Goal: Information Seeking & Learning: Learn about a topic

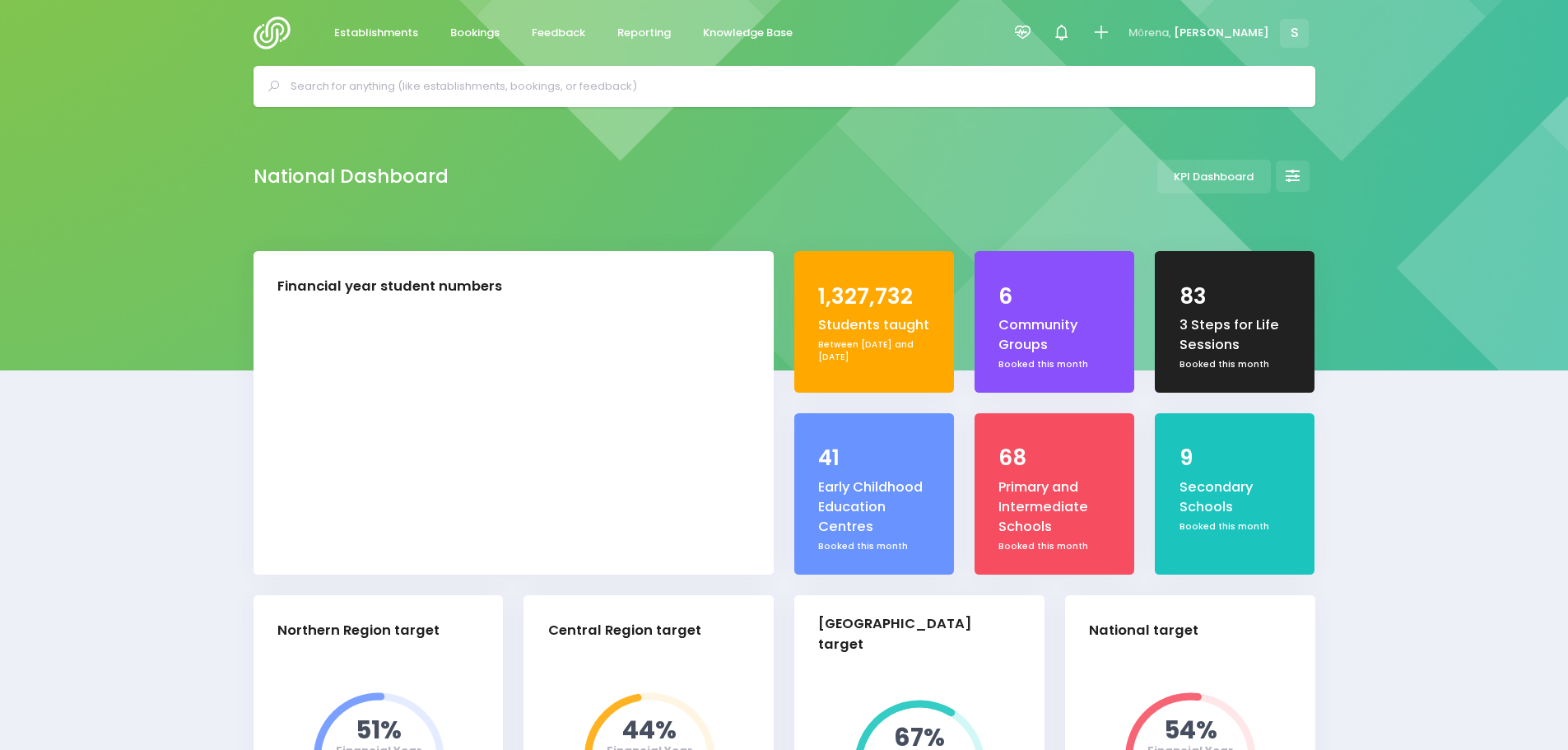
select select "5"
click at [487, 31] on span "Bookings" at bounding box center [475, 33] width 49 height 17
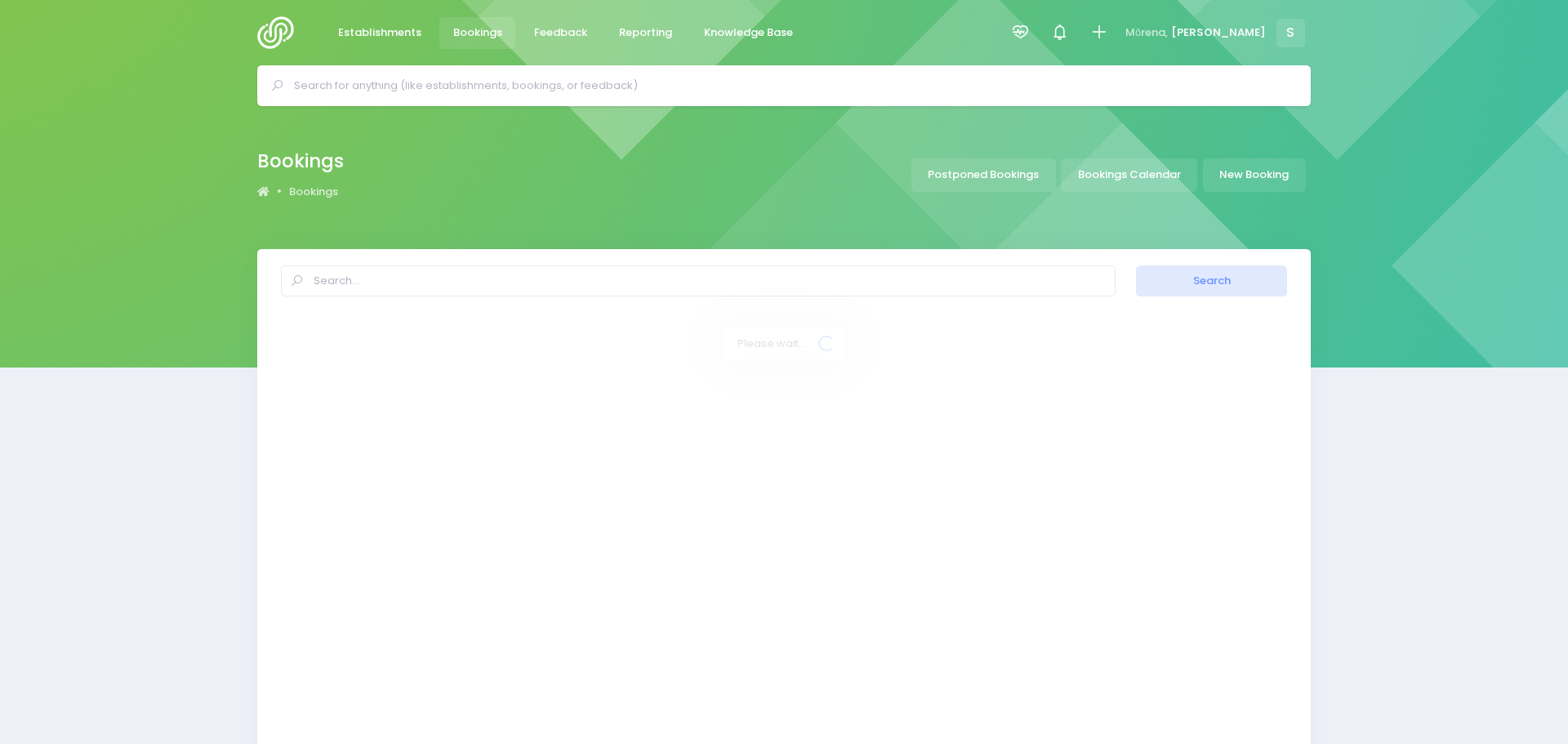
select select "20"
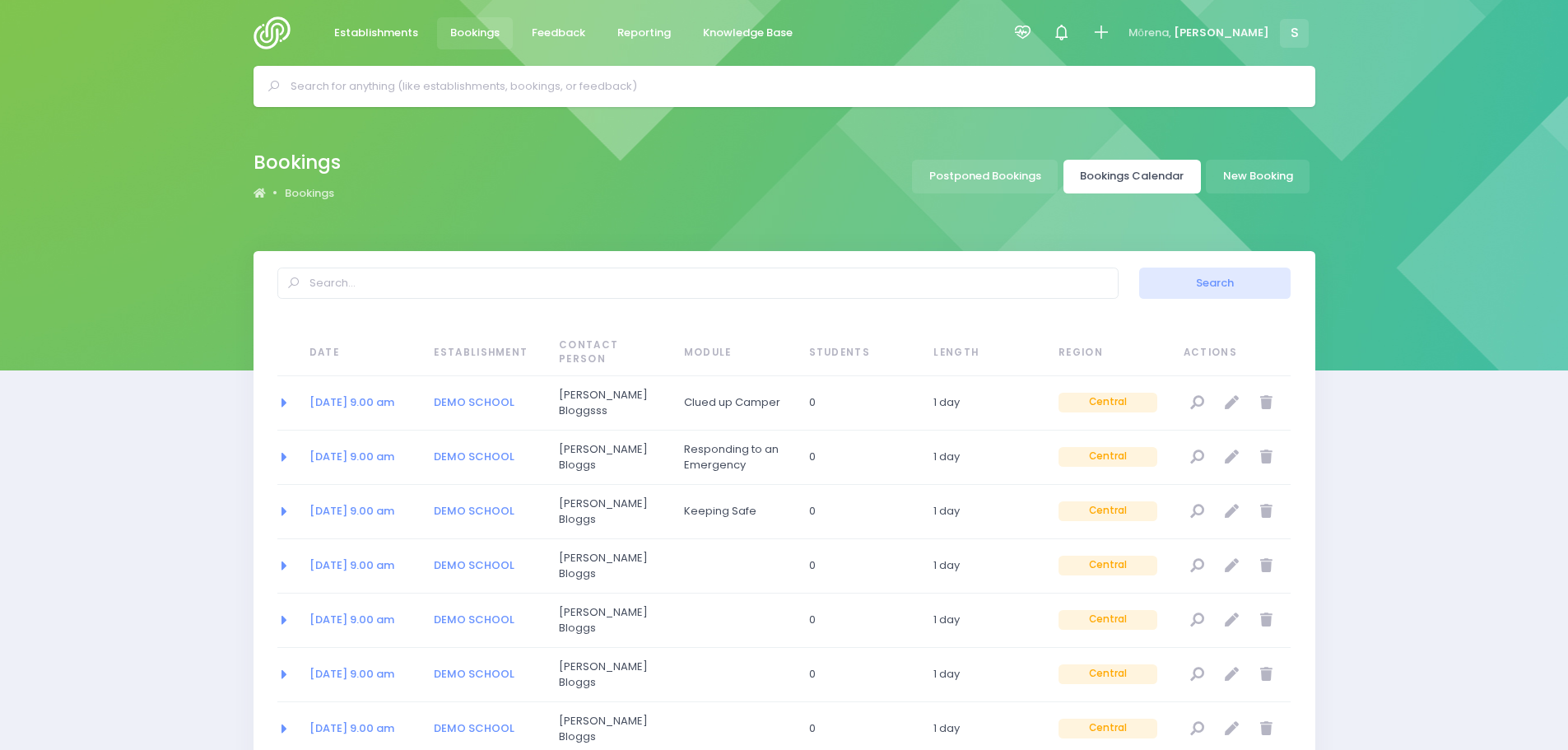
click at [1130, 176] on link "Bookings Calendar" at bounding box center [1132, 176] width 138 height 34
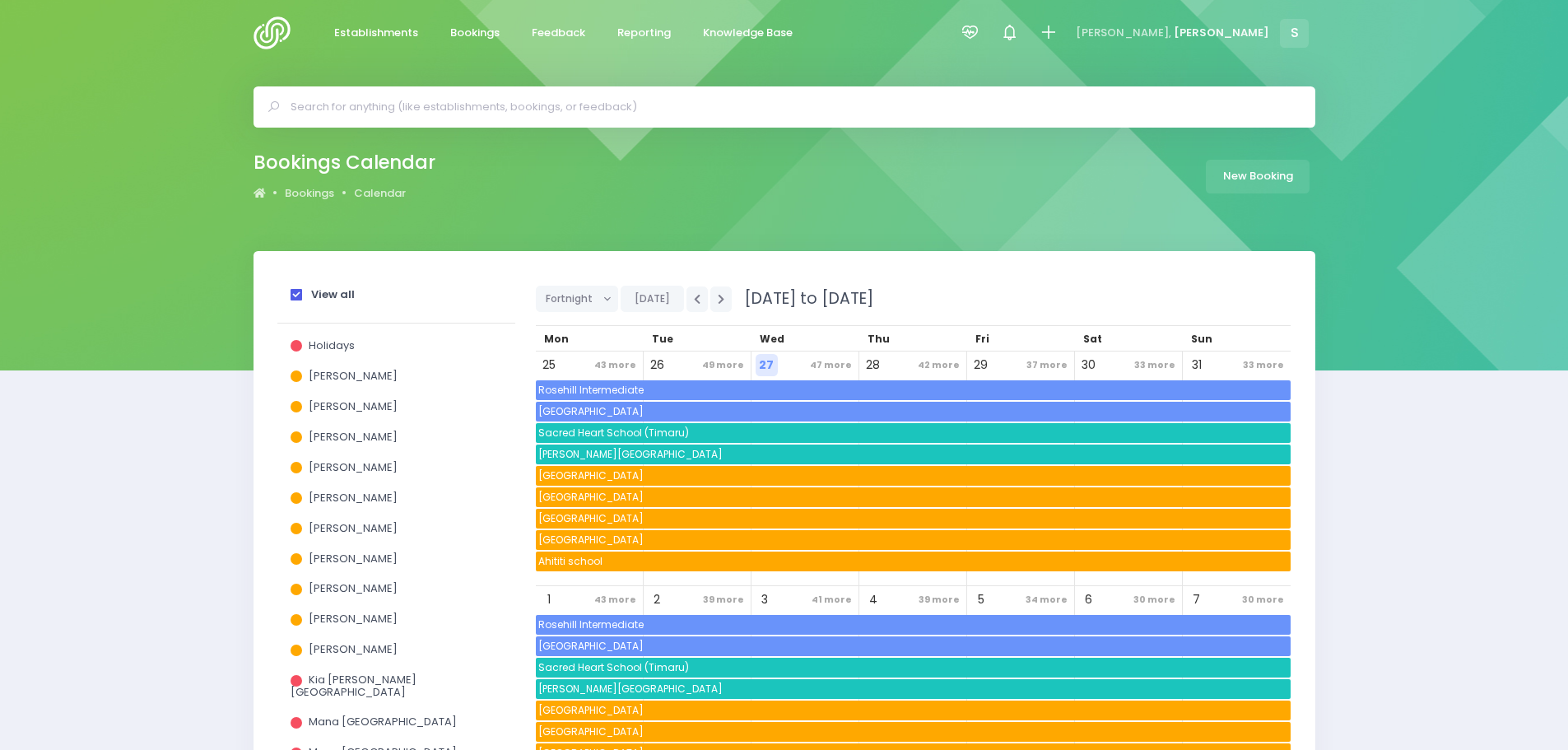
click at [296, 298] on span at bounding box center [297, 295] width 12 height 12
click at [0, 0] on input "View all" at bounding box center [0, 0] width 0 height 0
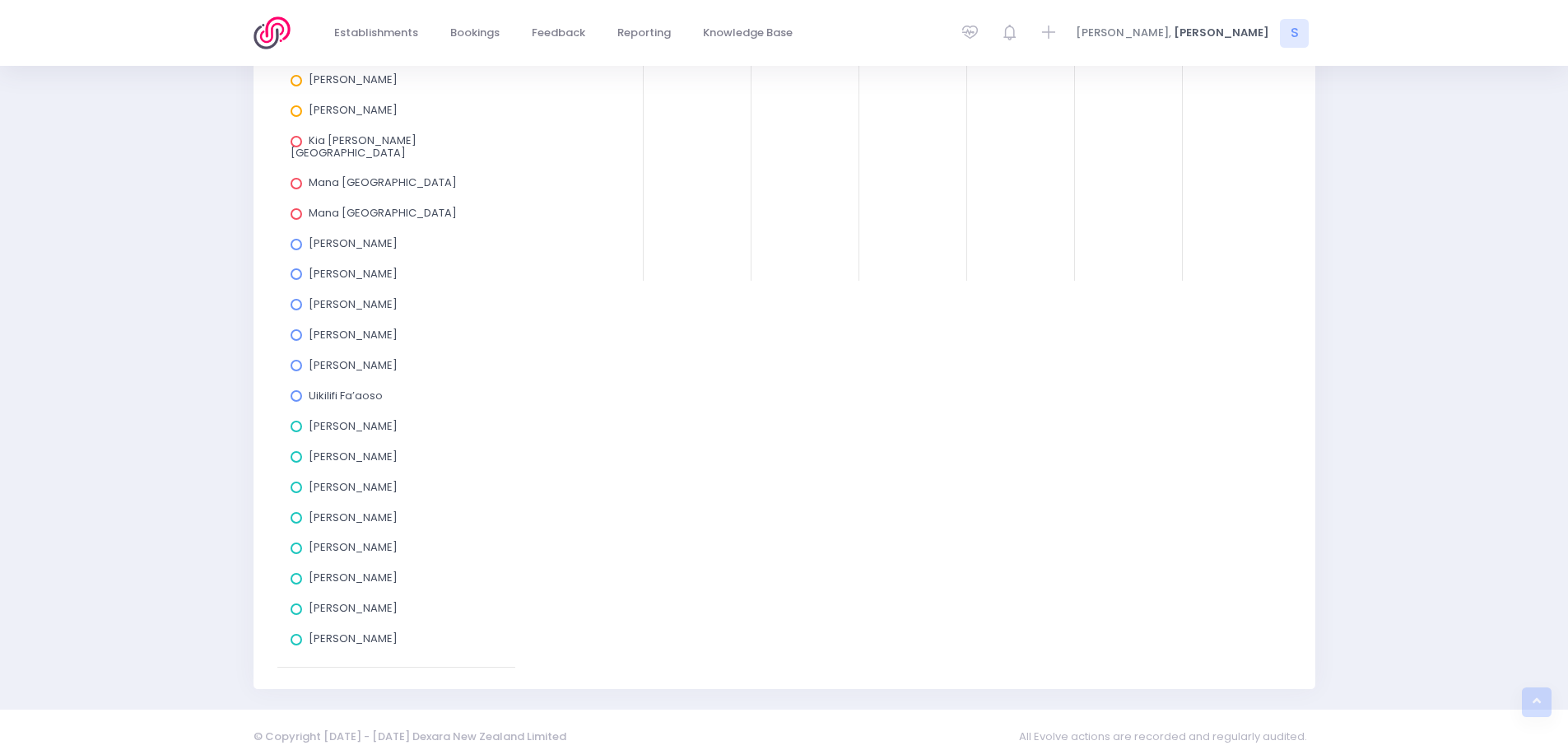
scroll to position [540, 0]
click at [296, 602] on span at bounding box center [297, 608] width 12 height 12
click at [0, 0] on input "[PERSON_NAME]" at bounding box center [0, 0] width 0 height 0
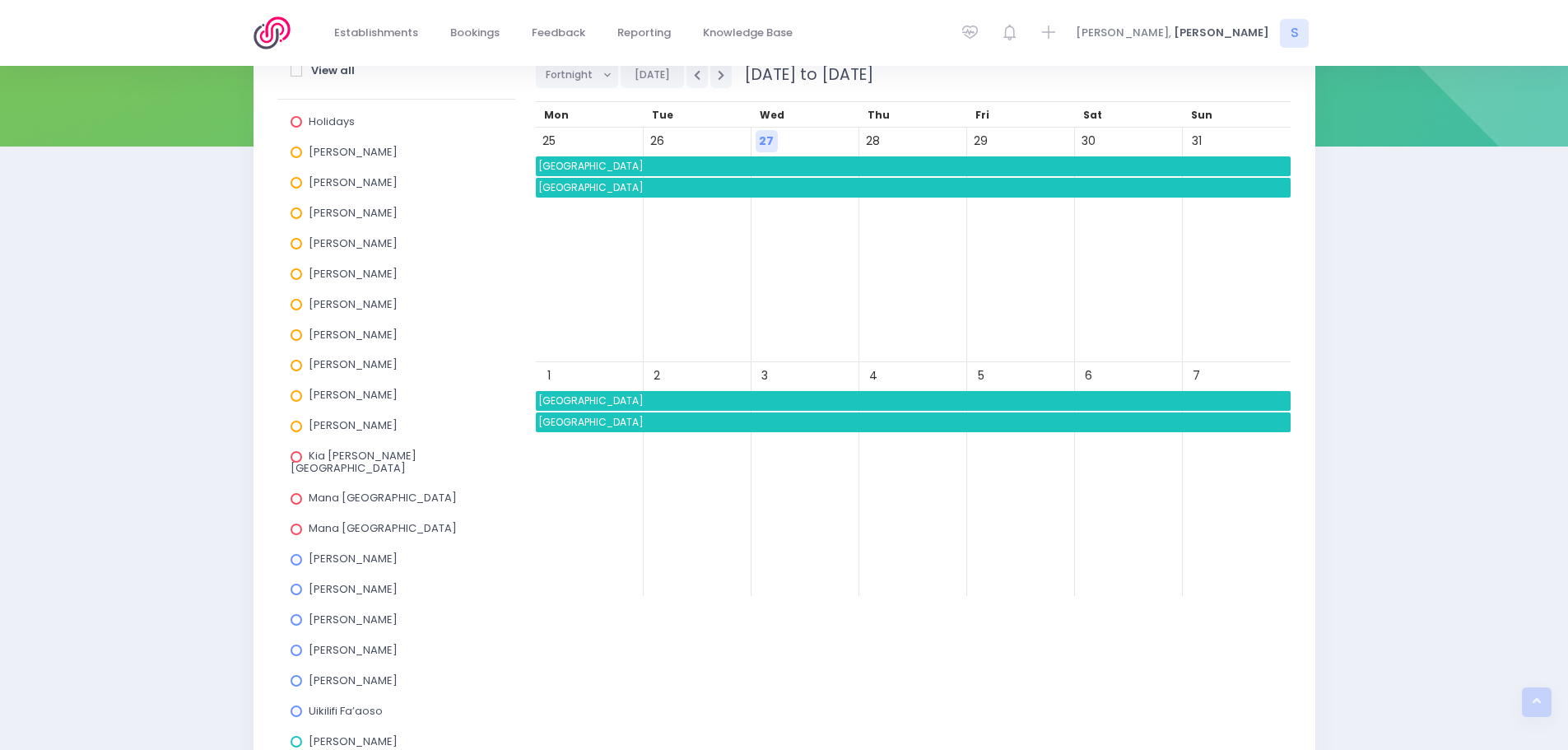
scroll to position [212, 0]
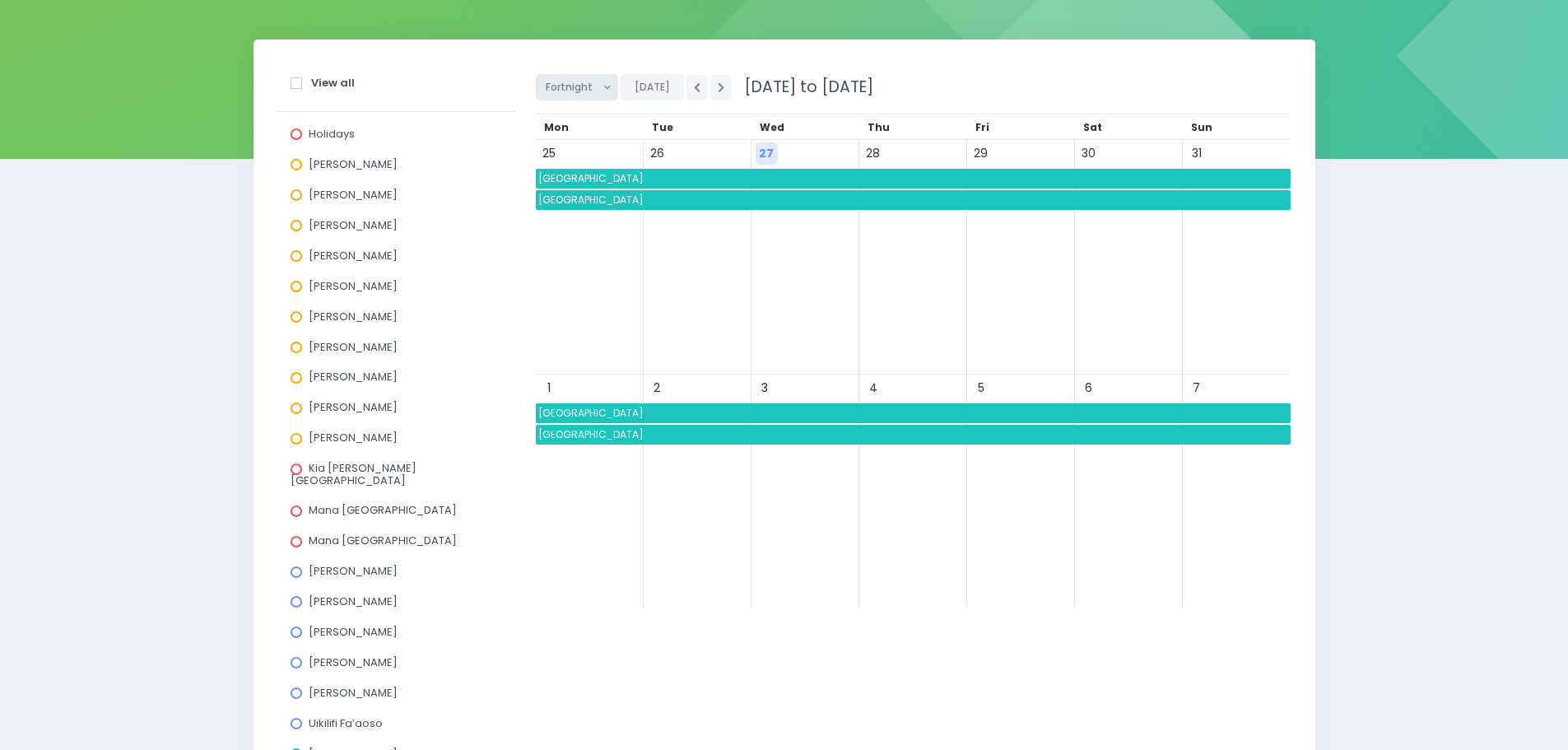
click at [586, 98] on span "Fortnight" at bounding box center [571, 87] width 51 height 25
click at [594, 214] on link "Month" at bounding box center [589, 213] width 107 height 32
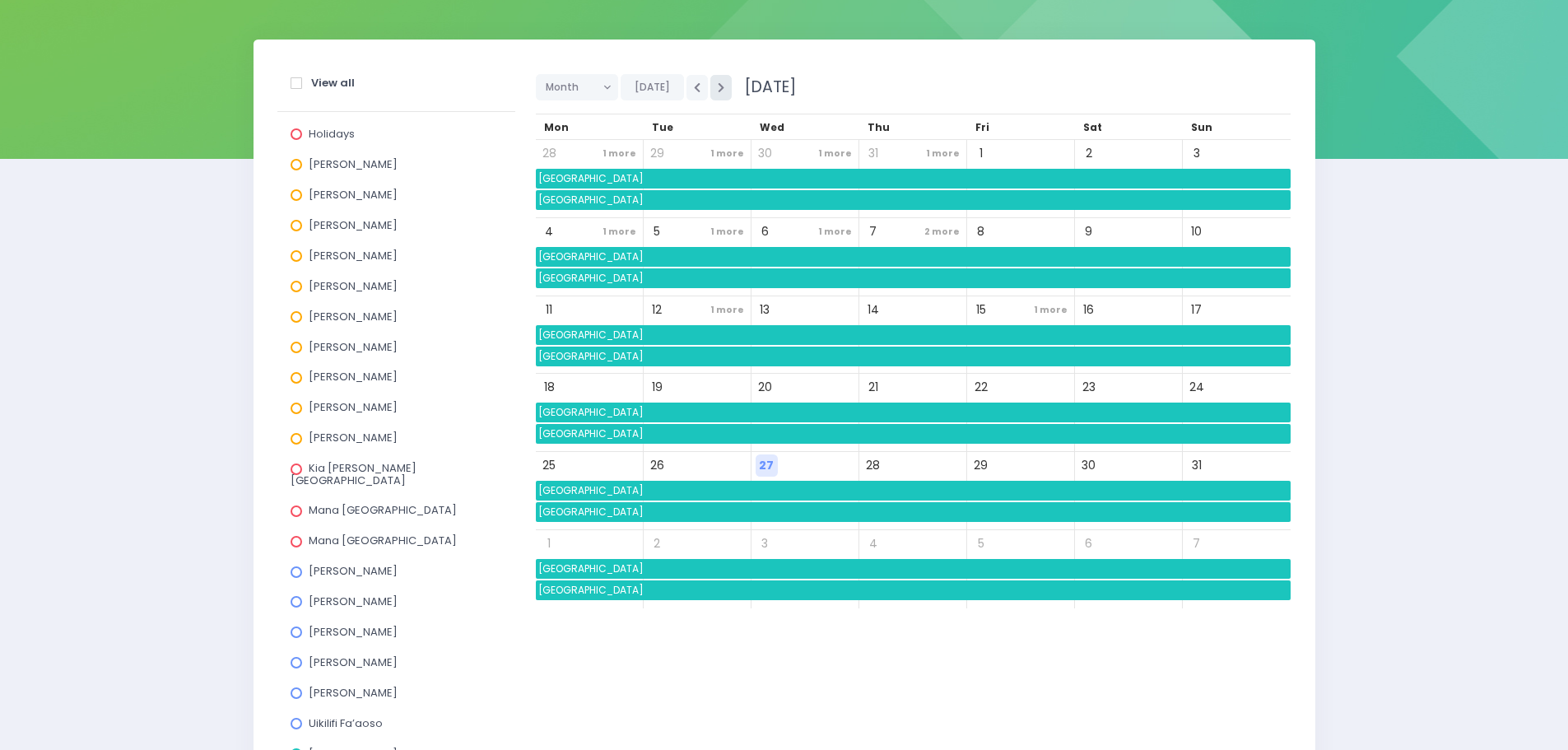
click at [718, 85] on icon "button" at bounding box center [721, 87] width 7 height 11
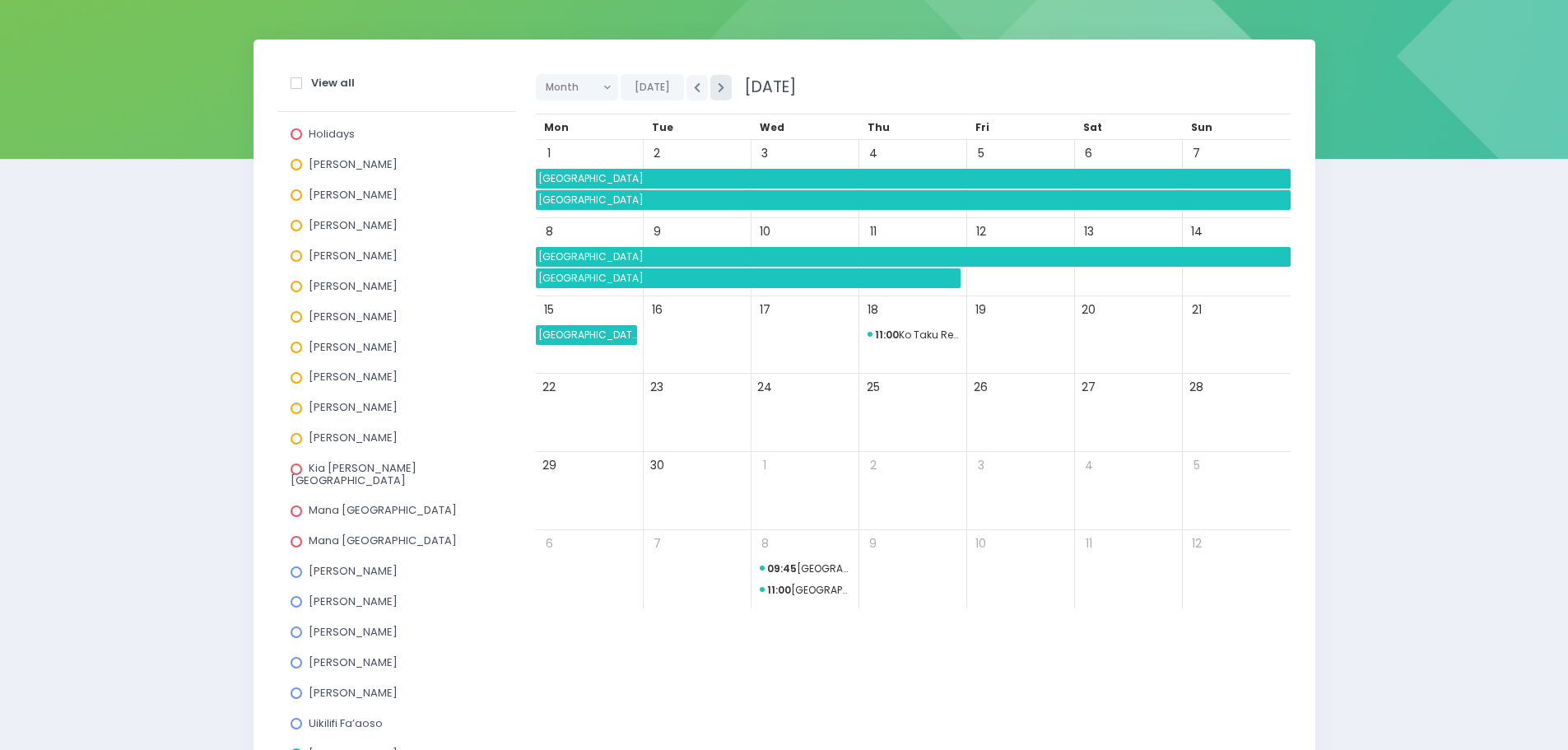
click at [718, 85] on icon "button" at bounding box center [721, 87] width 7 height 11
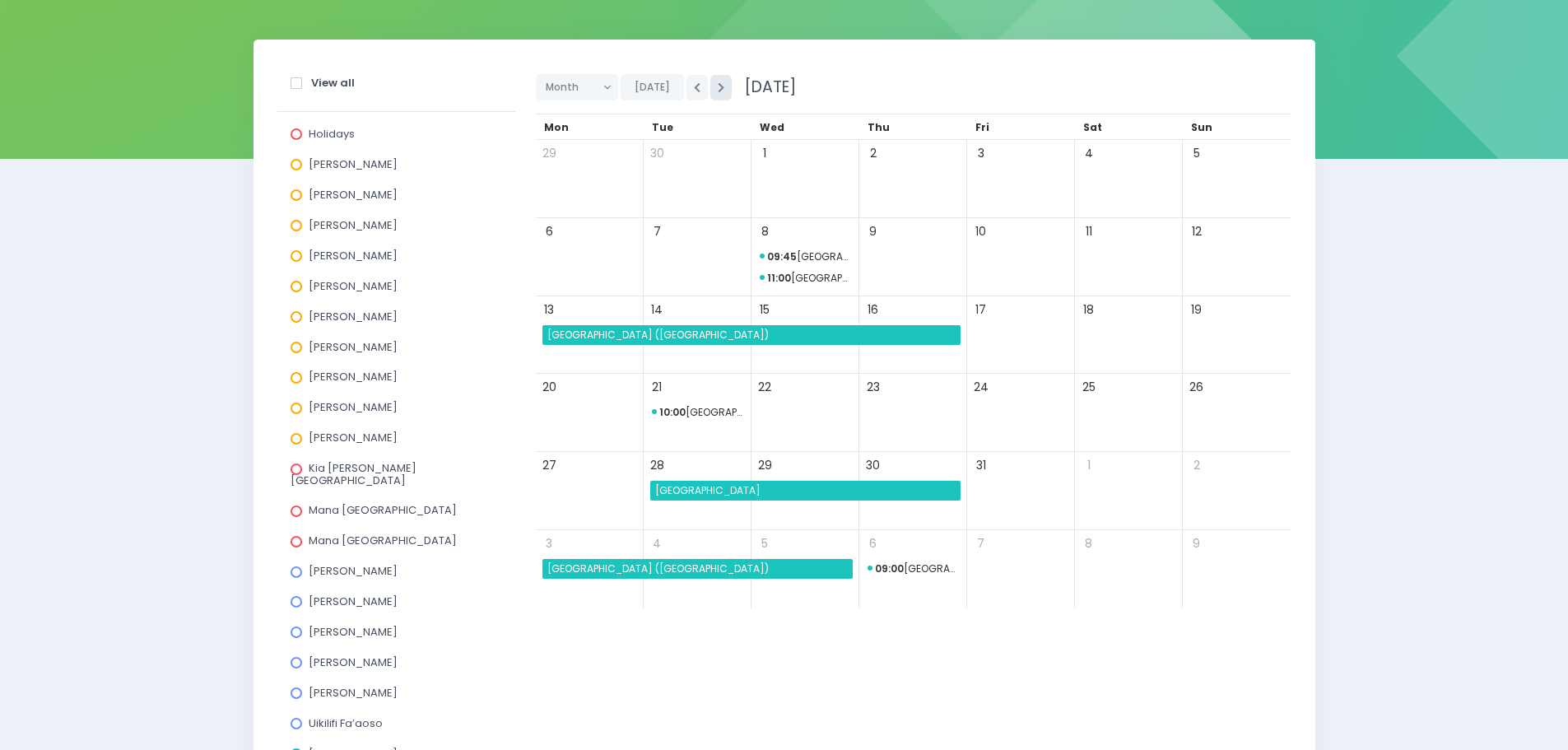
click at [718, 85] on icon "button" at bounding box center [721, 87] width 7 height 11
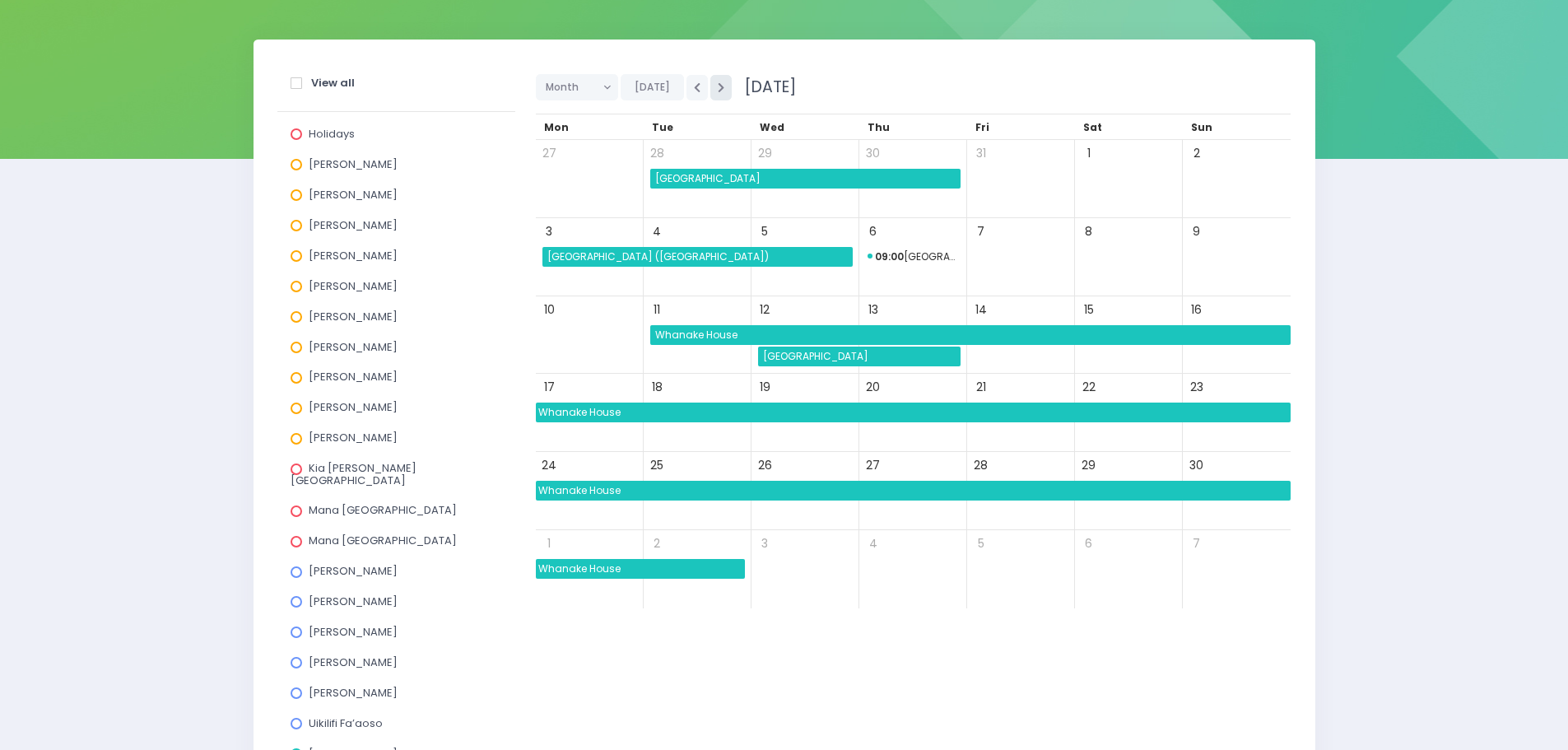
click at [718, 85] on icon "button" at bounding box center [721, 87] width 7 height 11
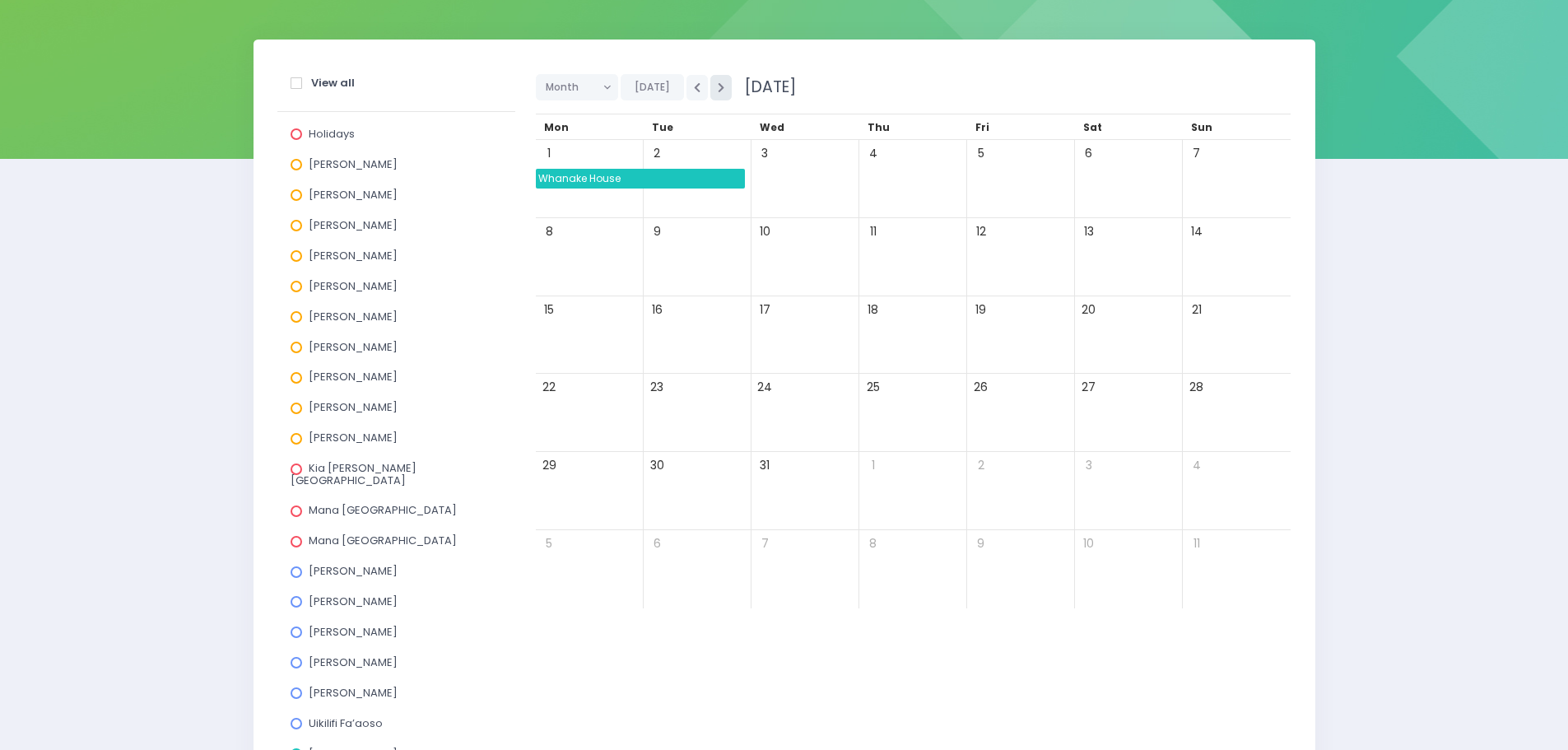
click at [718, 85] on icon "button" at bounding box center [721, 87] width 7 height 11
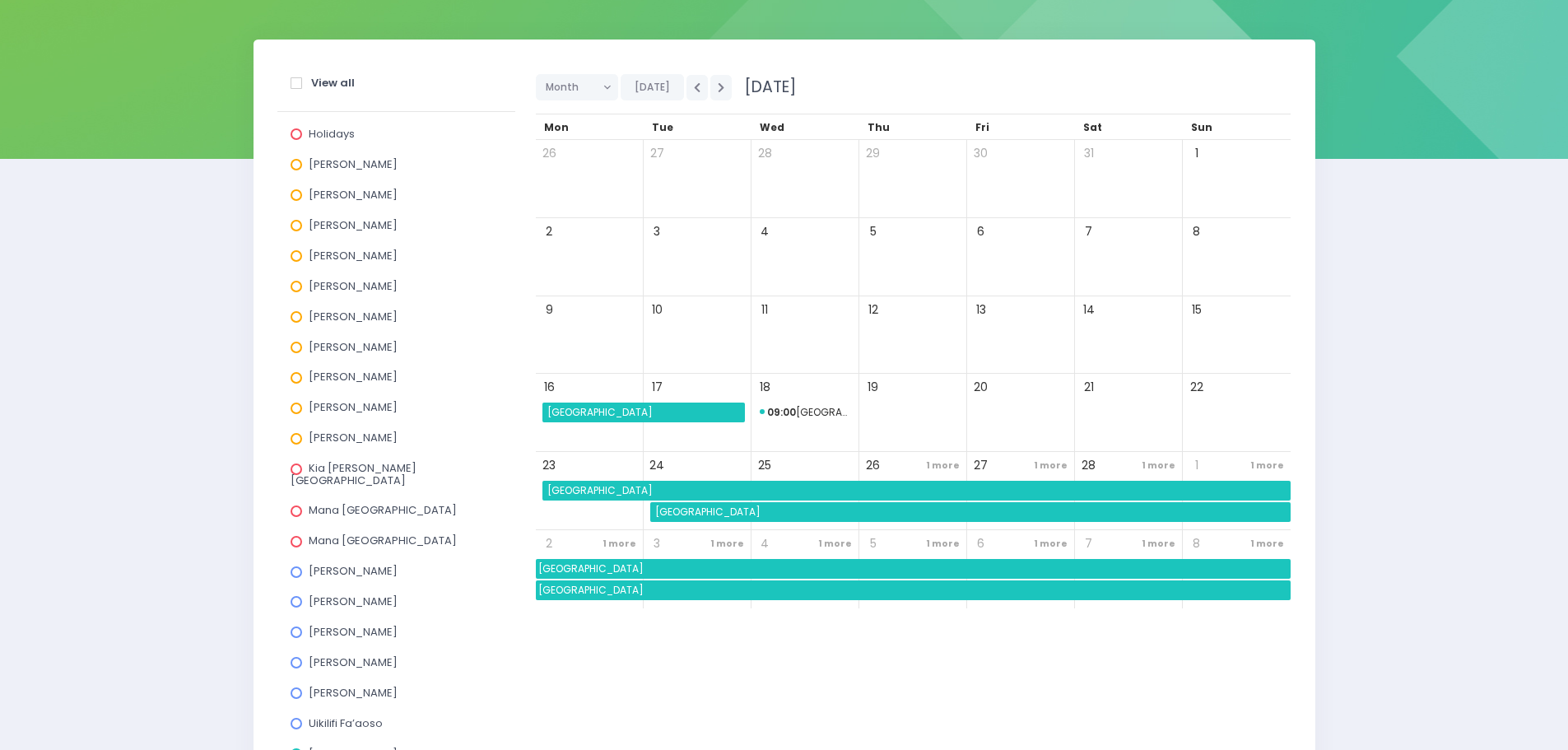
click at [579, 565] on span "Mararoa School" at bounding box center [913, 569] width 755 height 20
click at [511, 602] on div "Holidays Alicia Smale Annette Binnie Jel Pollock Justin Lowcay Laurel Mitchell …" at bounding box center [396, 553] width 238 height 883
click at [956, 465] on span "1 more" at bounding box center [942, 465] width 42 height 22
click at [723, 542] on span "1 more" at bounding box center [728, 543] width 42 height 22
click at [662, 613] on div "Month Day Week Fortnight Month Today February 2026 Mon Tue" at bounding box center [913, 528] width 775 height 934
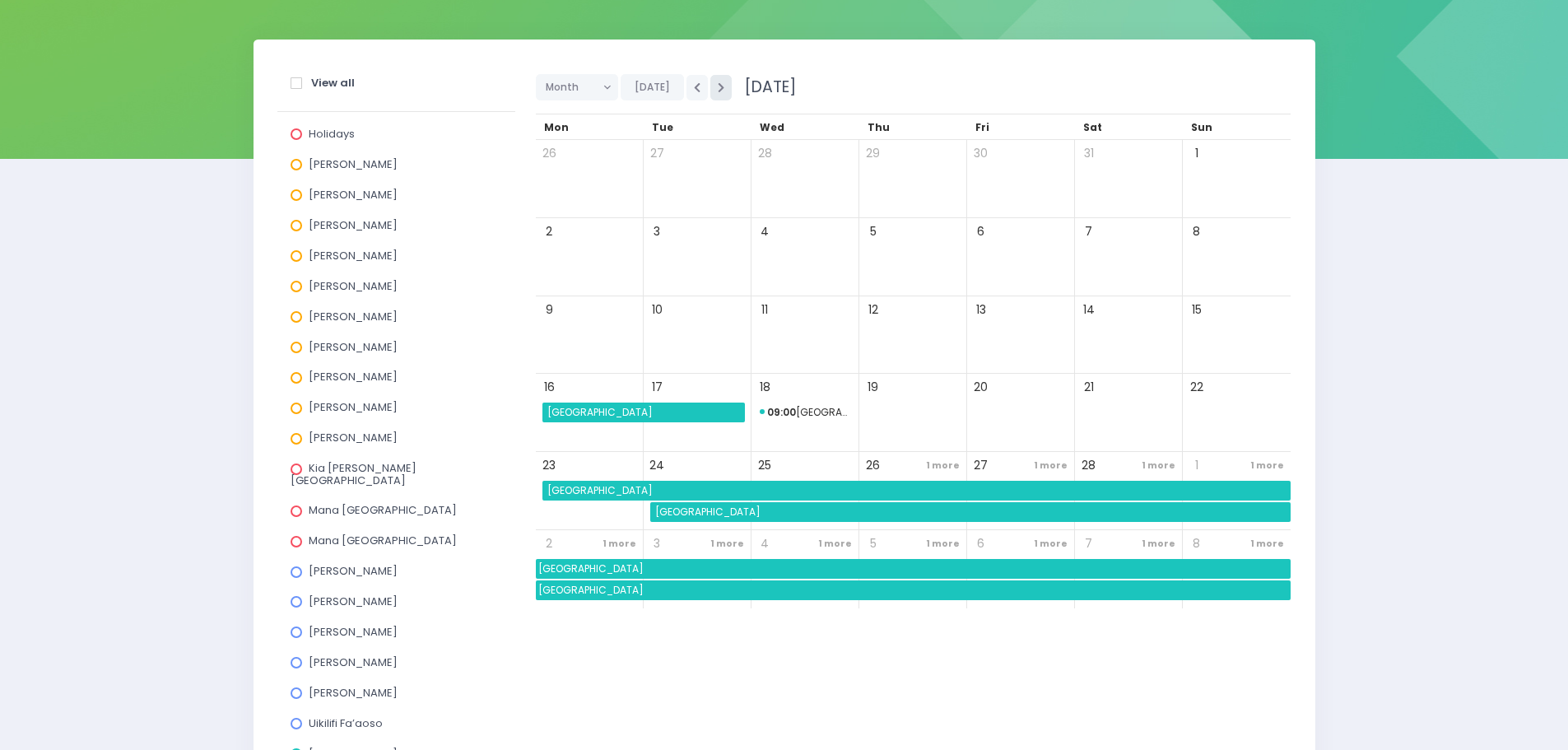
click at [718, 87] on icon "button" at bounding box center [721, 87] width 7 height 11
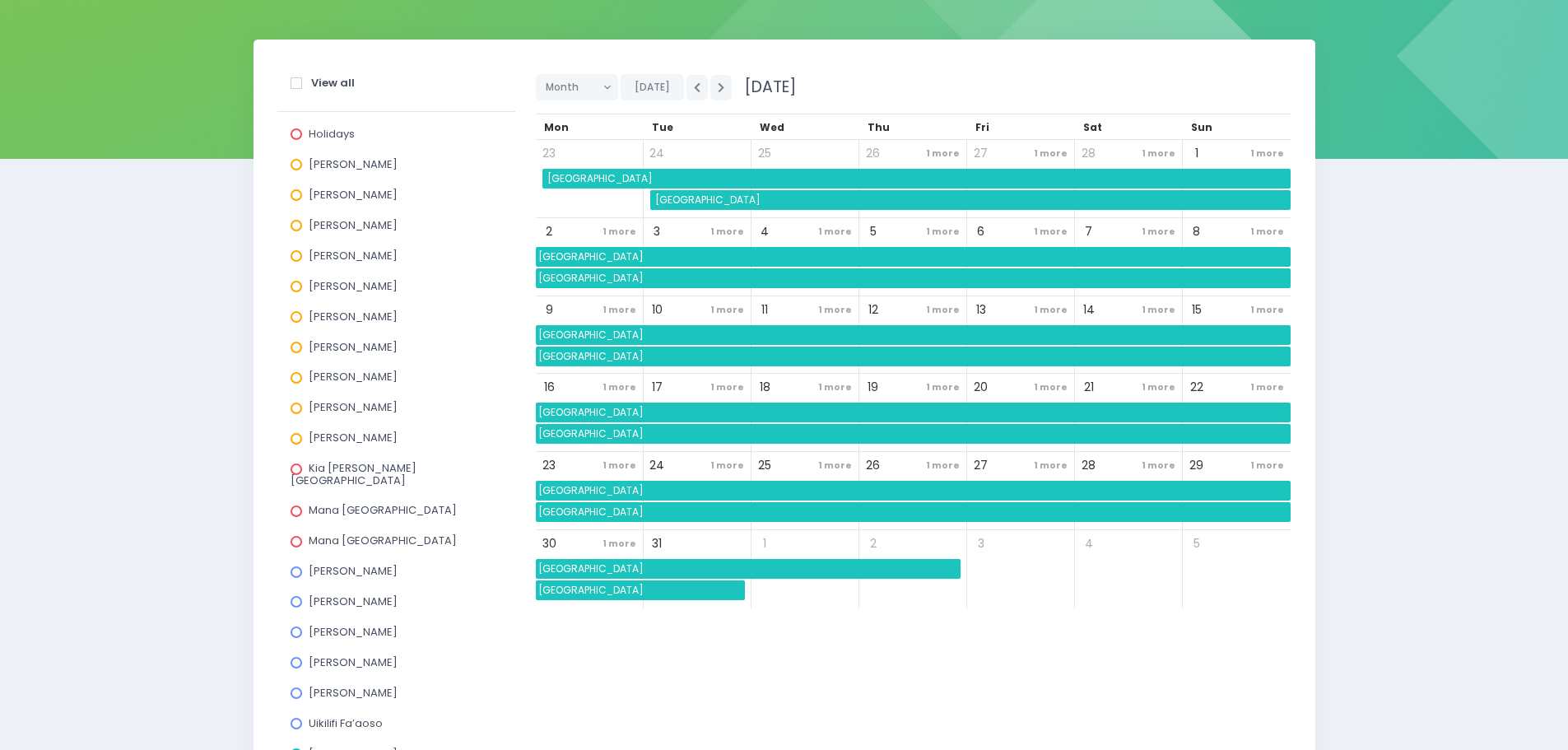
click at [735, 233] on span "1 more" at bounding box center [728, 232] width 42 height 22
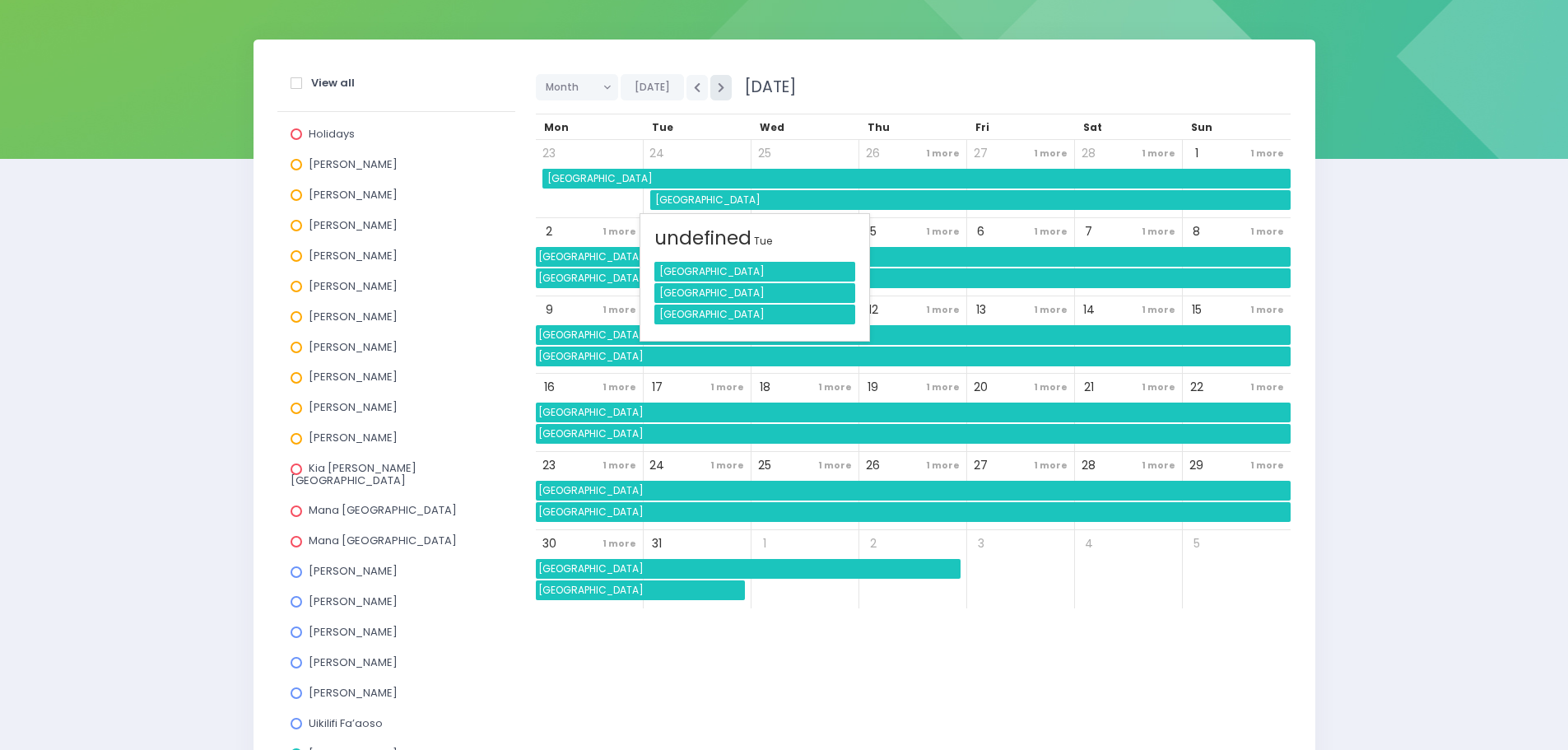
click at [722, 85] on button "button" at bounding box center [722, 88] width 22 height 26
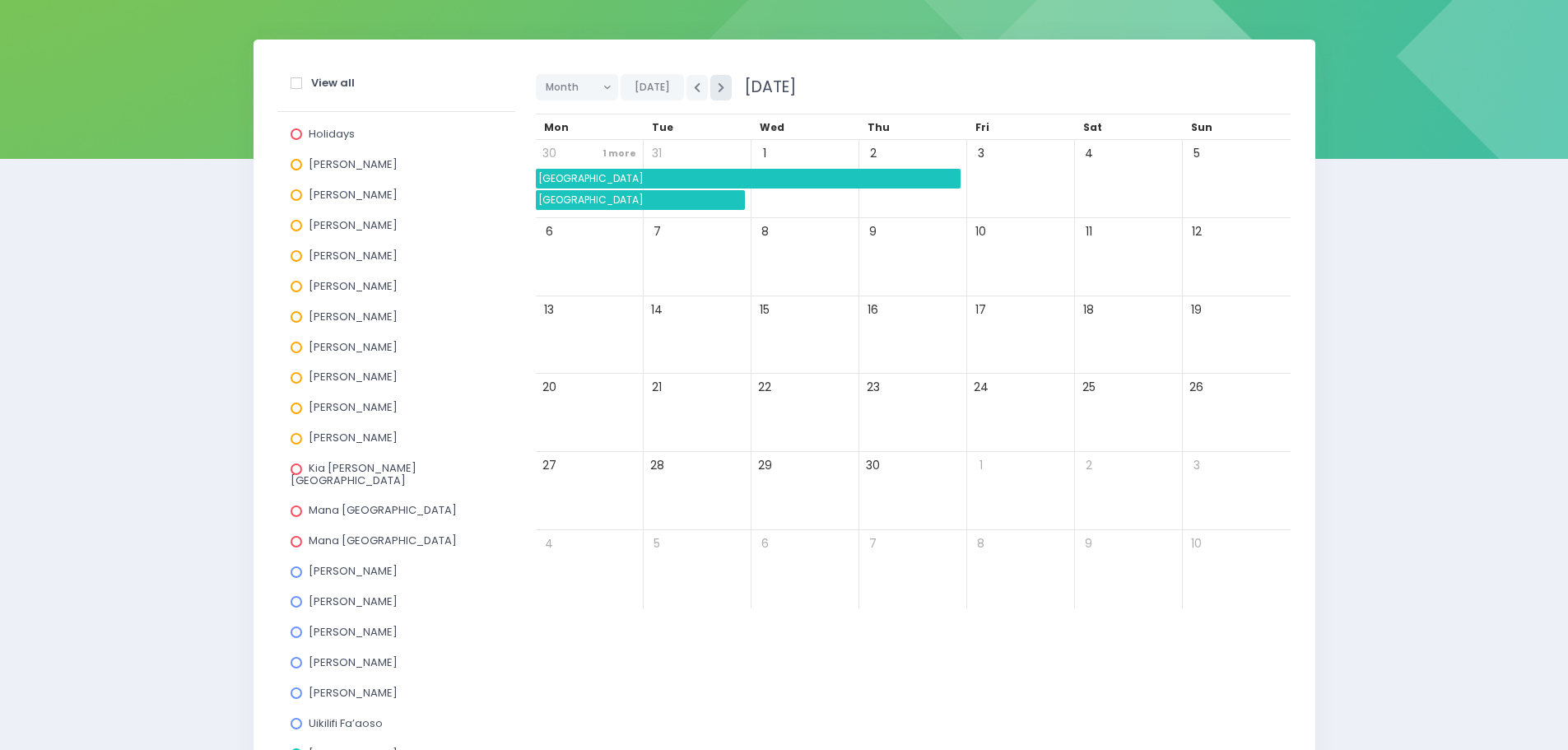
click at [722, 85] on button "button" at bounding box center [722, 88] width 22 height 26
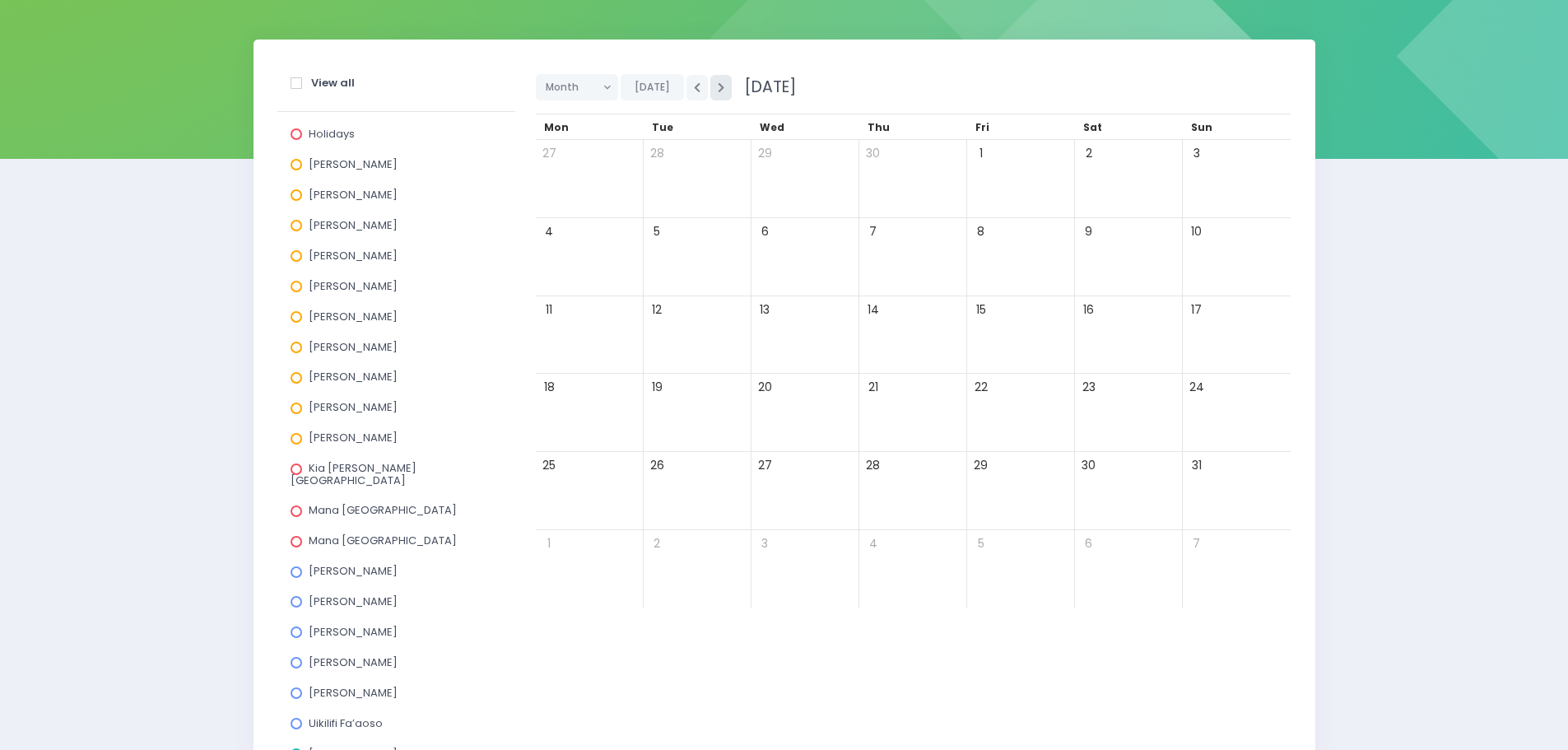
click at [722, 85] on button "button" at bounding box center [722, 88] width 22 height 26
click at [697, 89] on icon "button" at bounding box center [697, 87] width 7 height 11
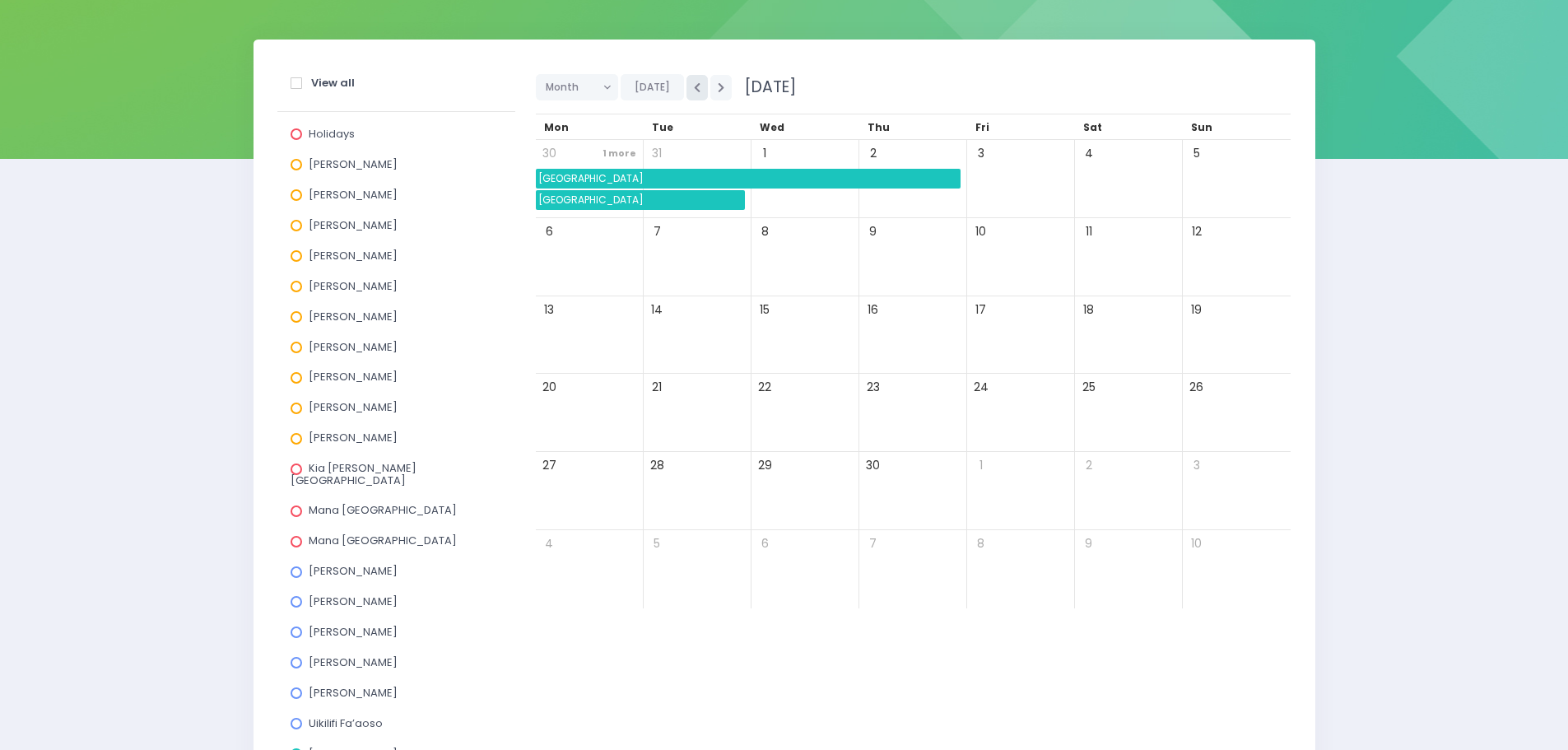
click at [697, 89] on icon "button" at bounding box center [697, 87] width 7 height 11
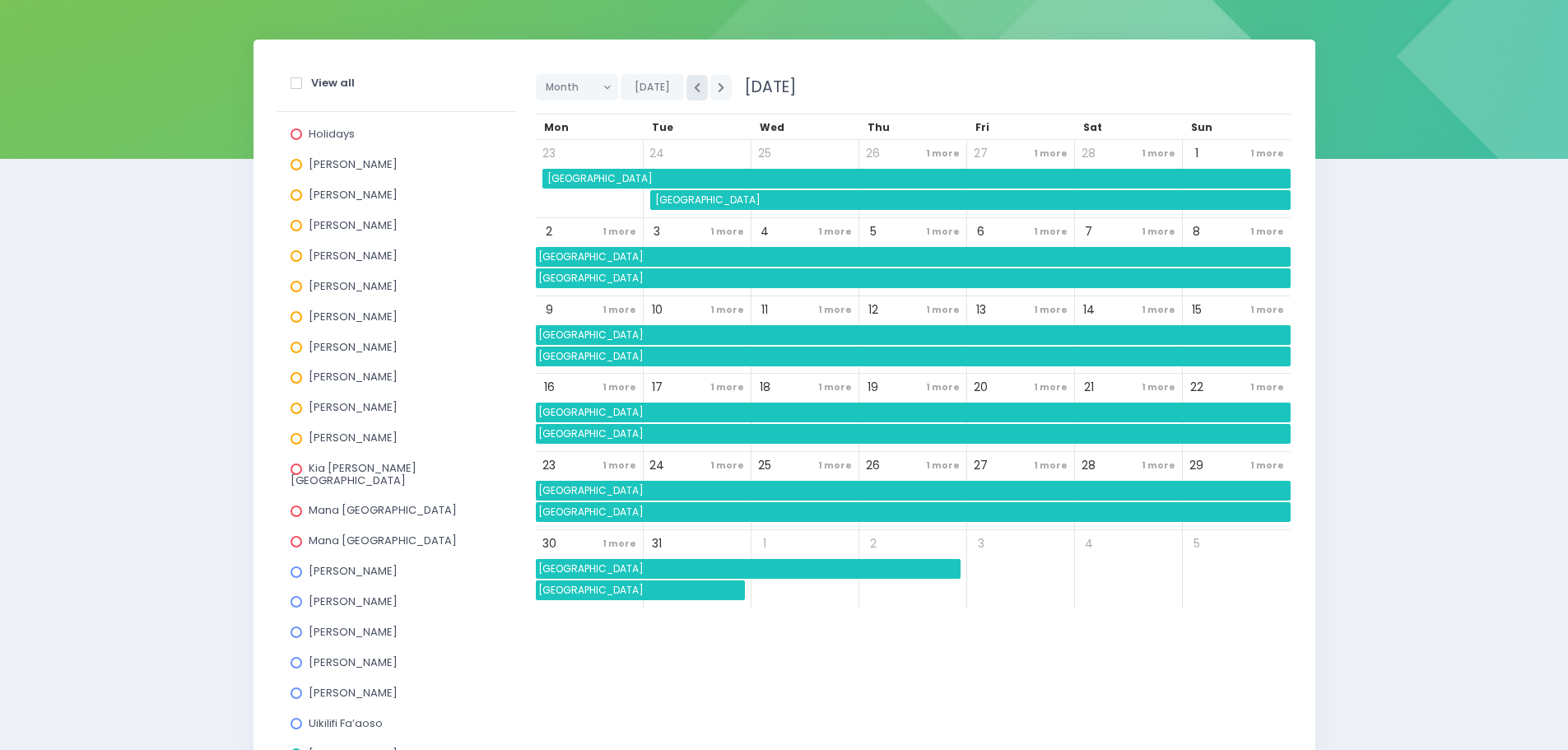
click at [697, 89] on icon "button" at bounding box center [697, 87] width 7 height 11
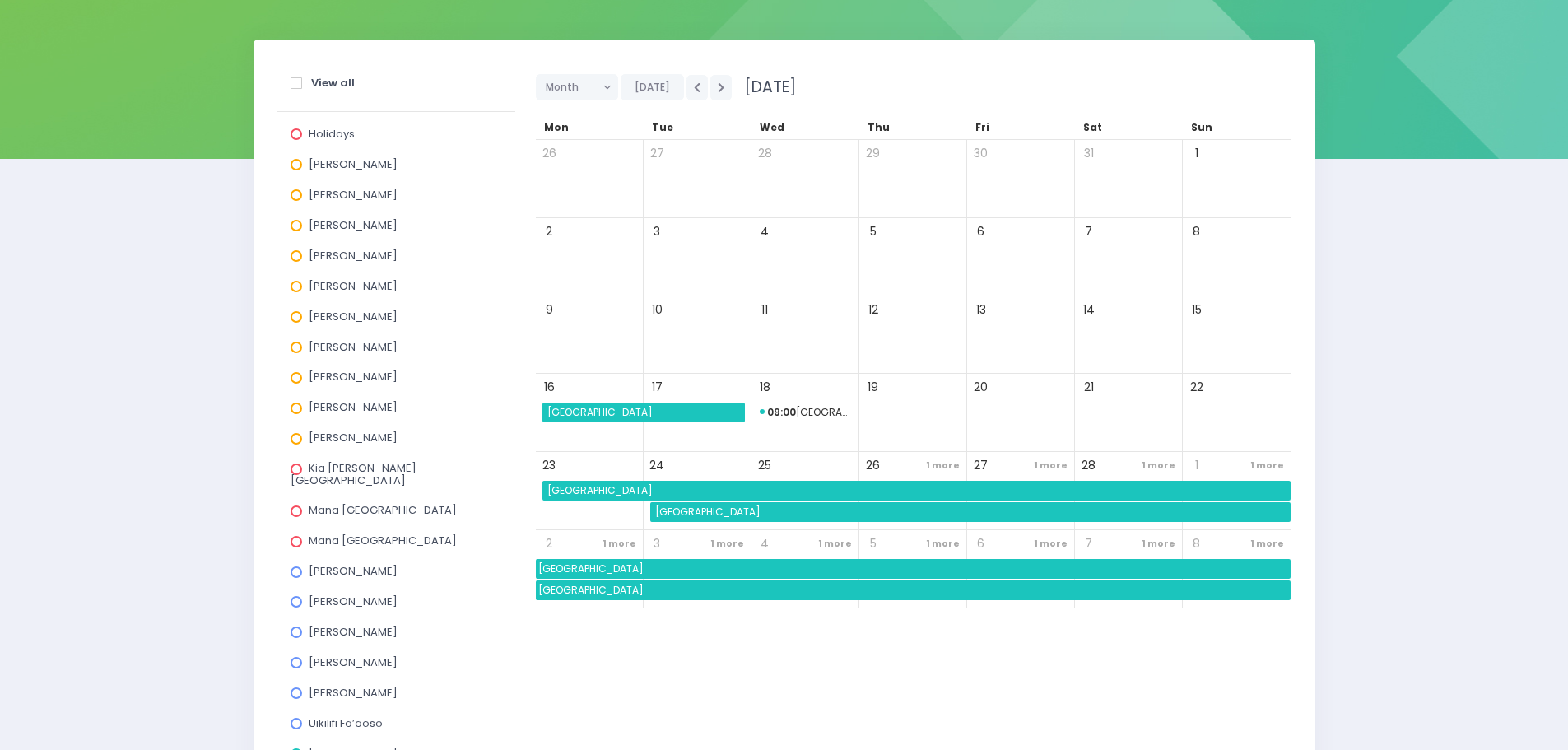
click at [636, 417] on span "Takitimu Primary School" at bounding box center [645, 413] width 200 height 20
click at [600, 448] on div "16" at bounding box center [589, 413] width 108 height 78
click at [714, 87] on button "button" at bounding box center [722, 88] width 22 height 26
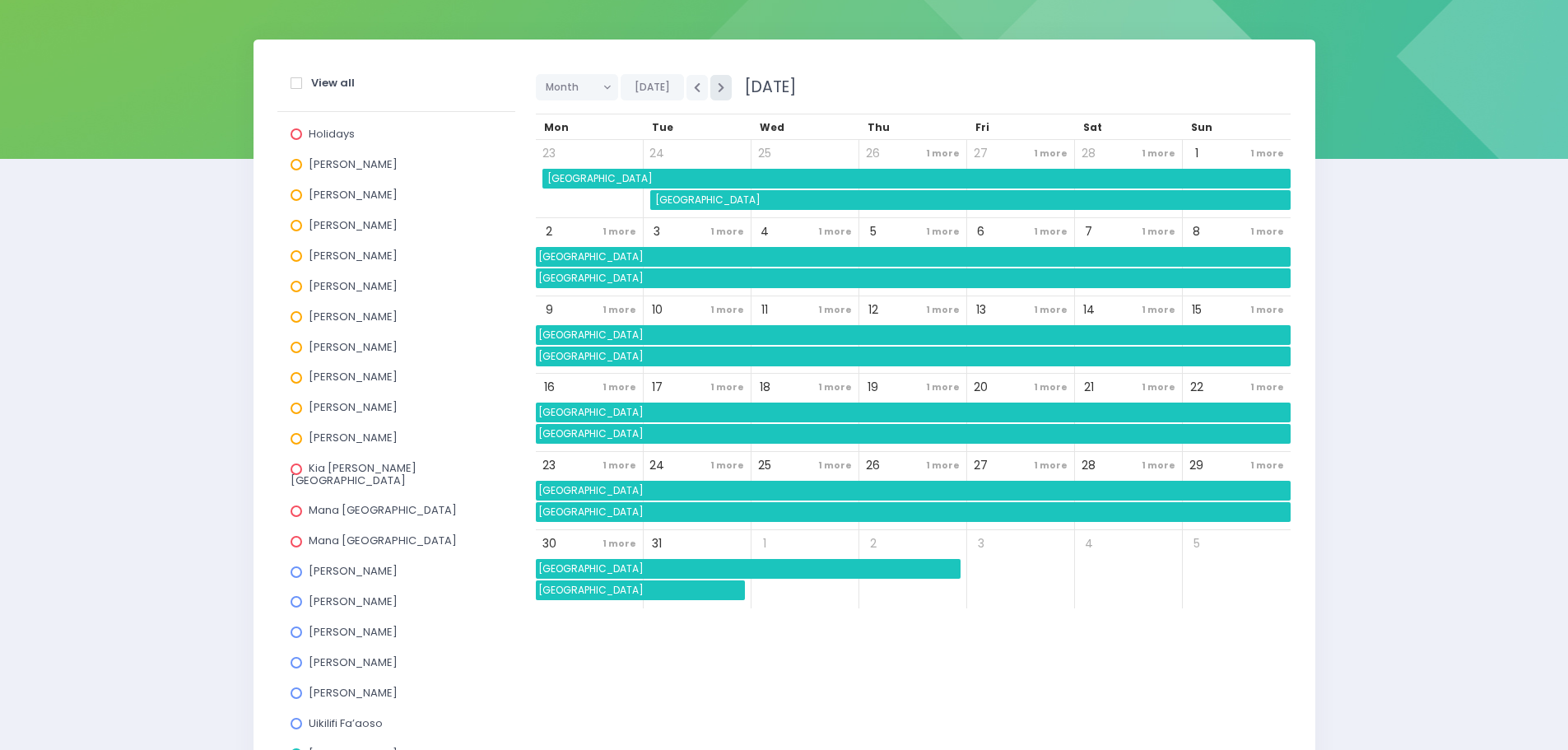
click at [714, 87] on button "button" at bounding box center [722, 88] width 22 height 26
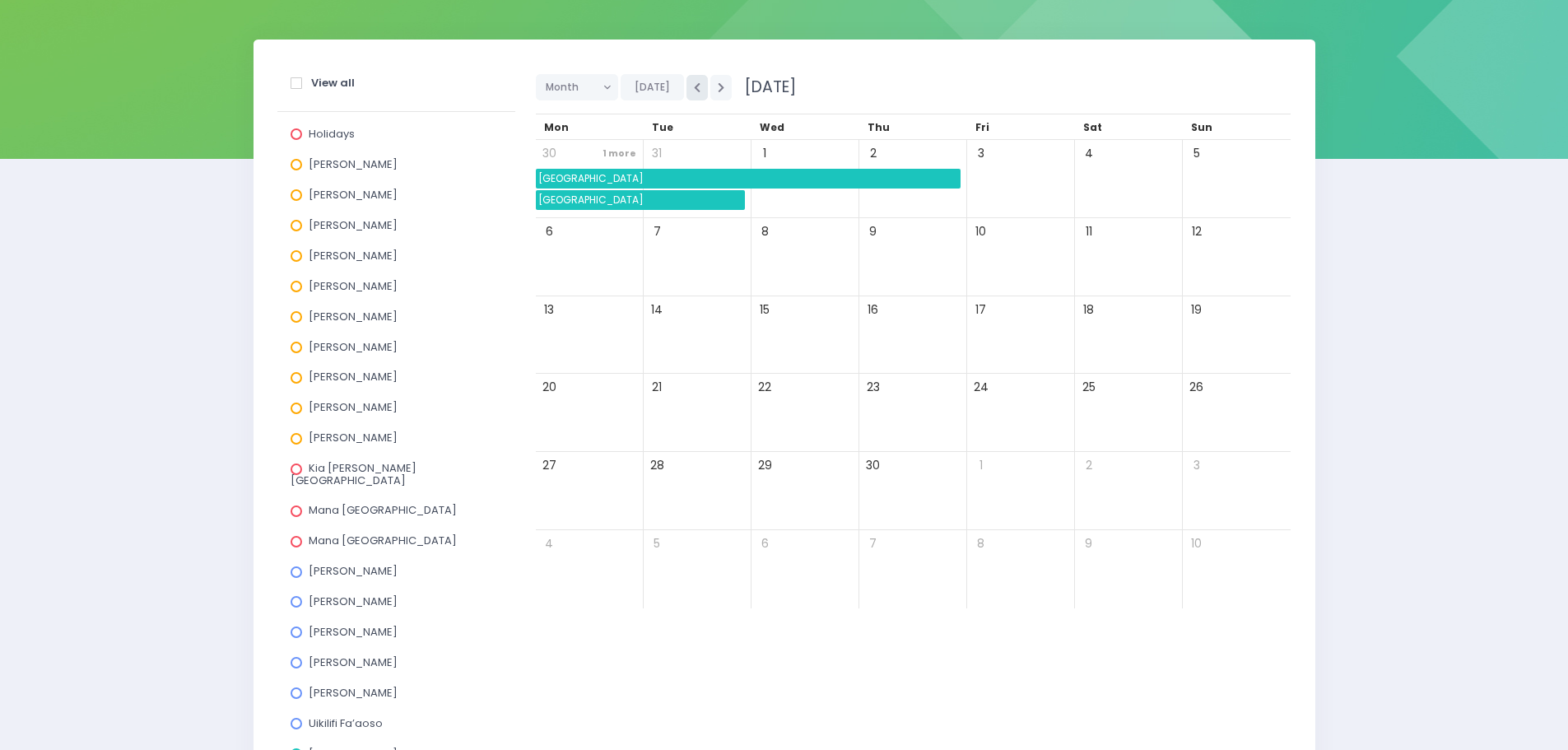
click at [694, 88] on icon "button" at bounding box center [697, 87] width 7 height 11
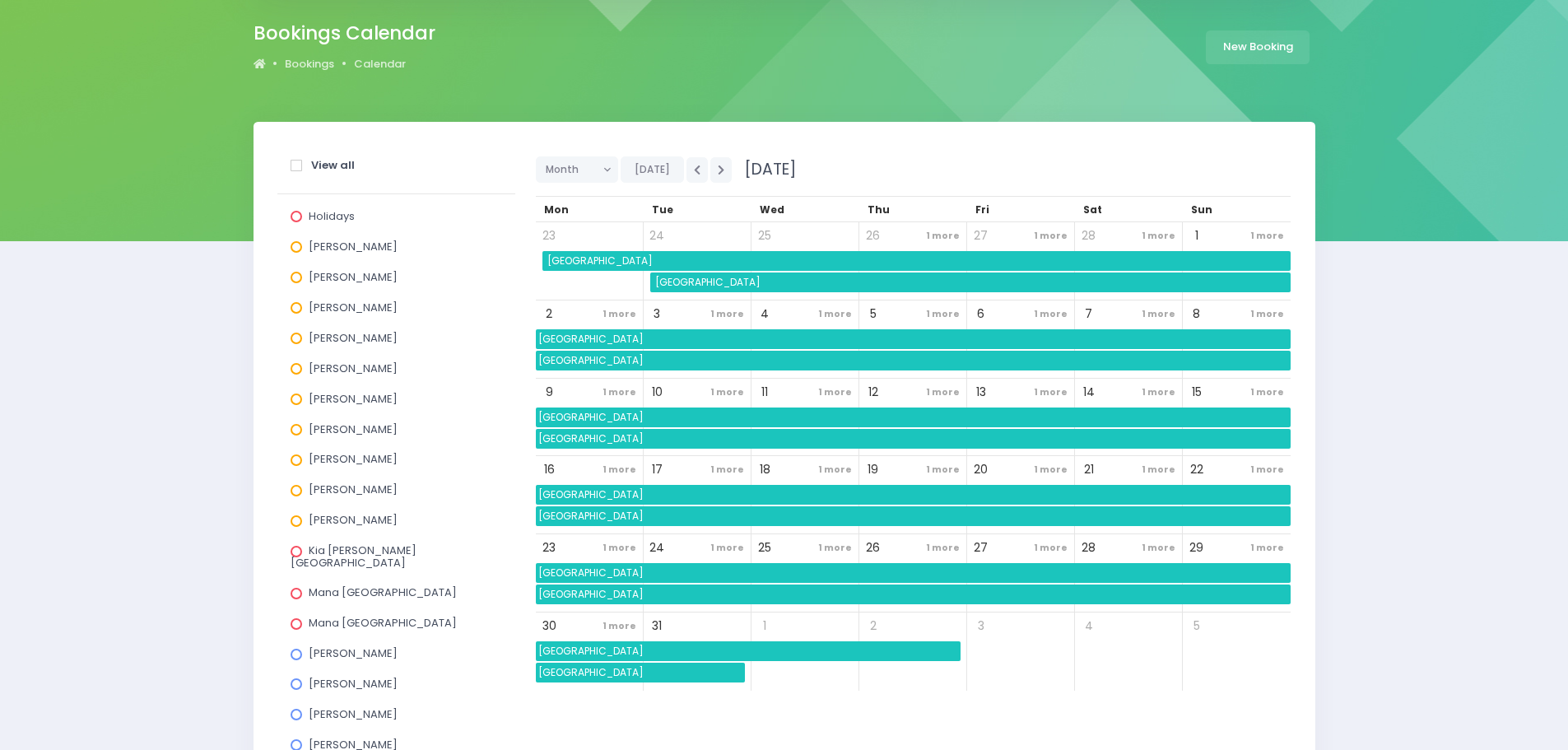
scroll to position [0, 0]
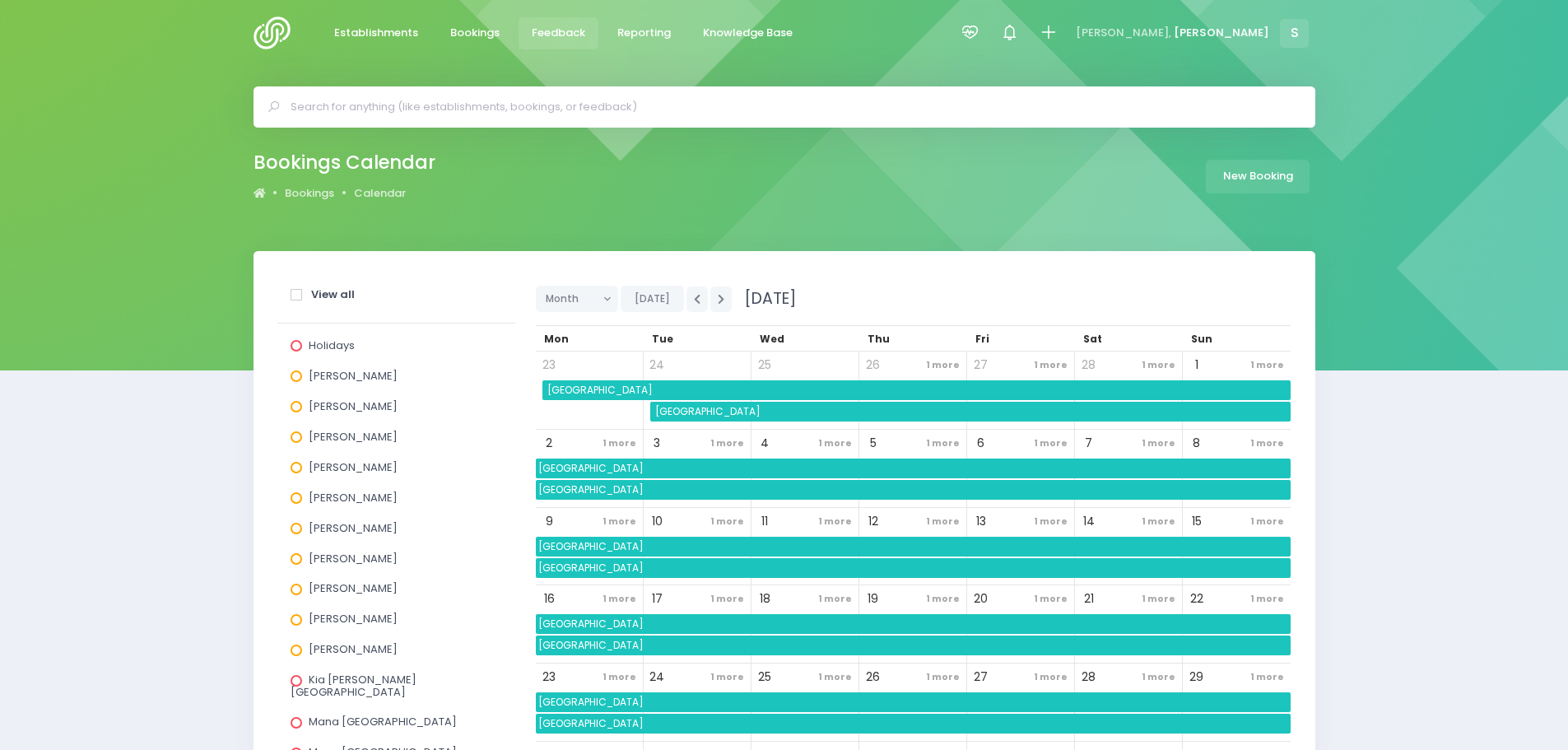
click at [556, 31] on span "Feedback" at bounding box center [558, 33] width 53 height 17
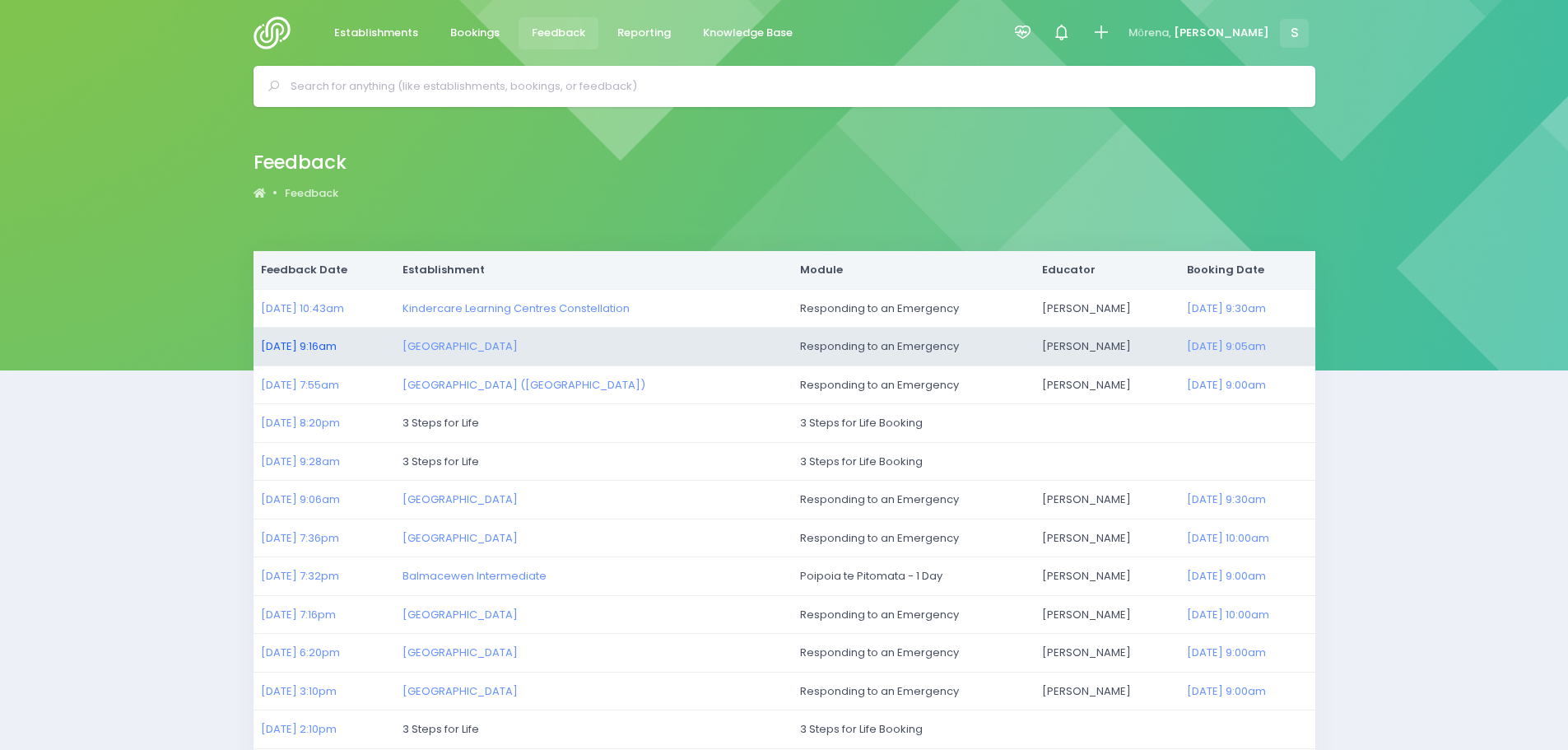
click at [330, 340] on link "27/08/2025 9:16am" at bounding box center [299, 346] width 76 height 16
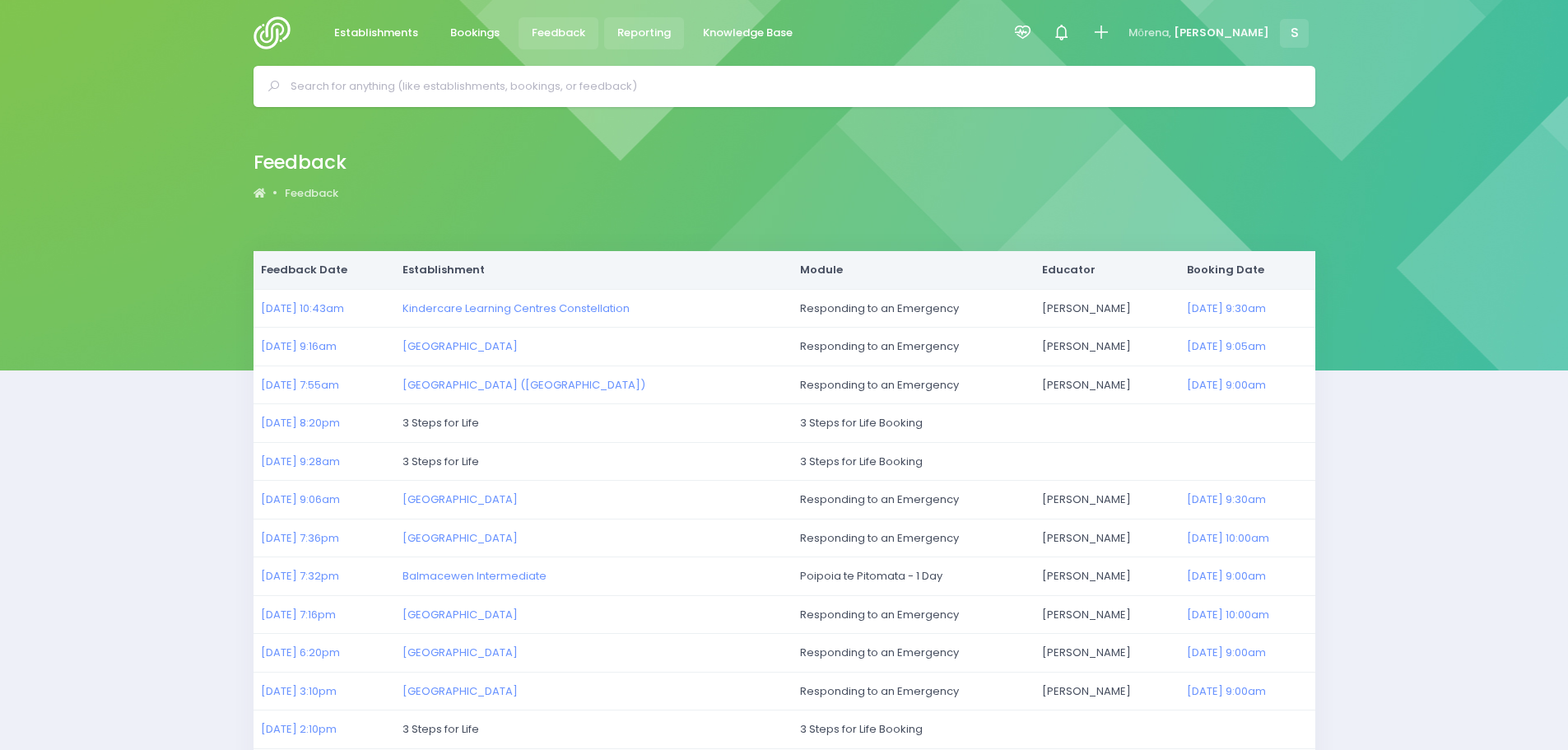
click at [653, 35] on span "Reporting" at bounding box center [644, 33] width 53 height 17
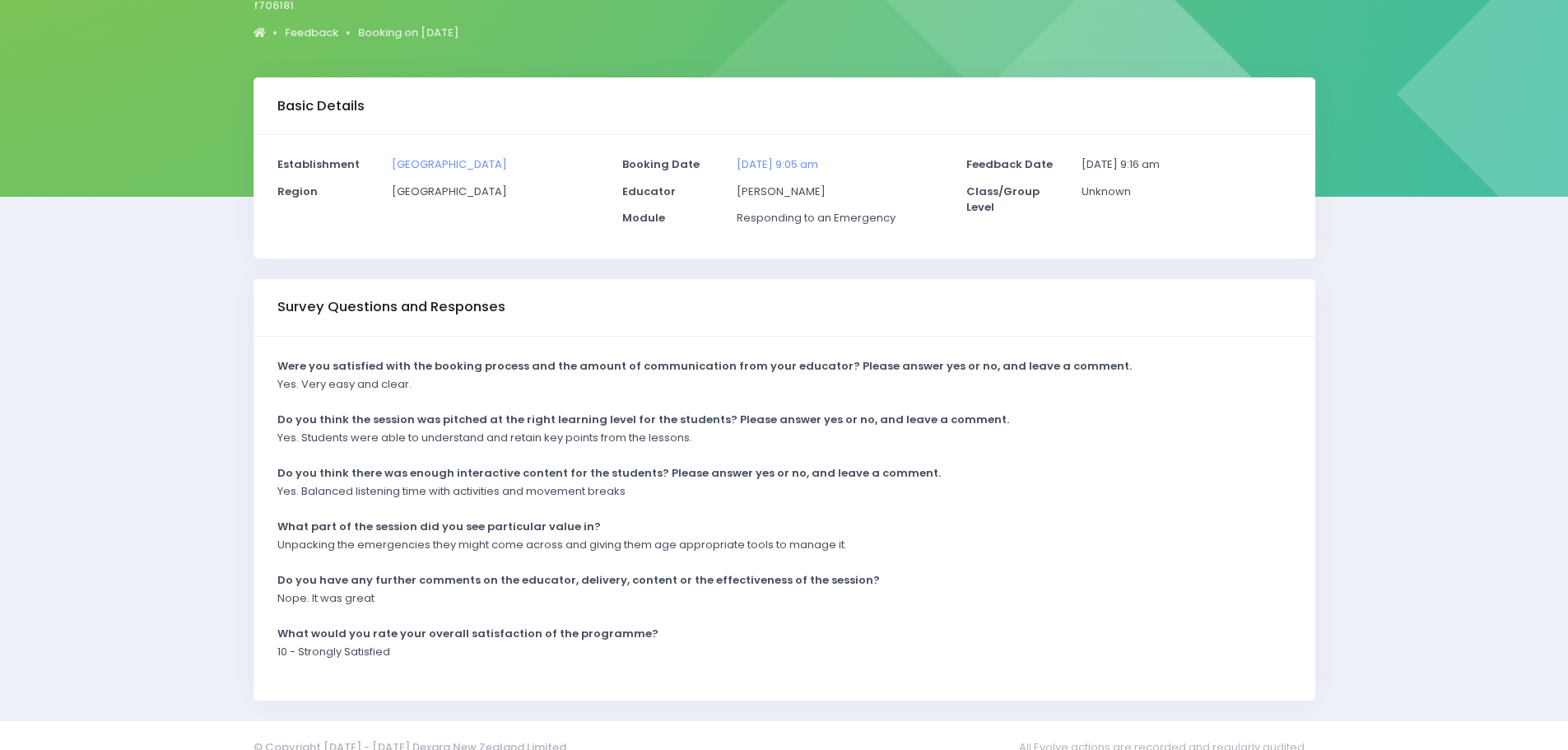
scroll to position [198, 0]
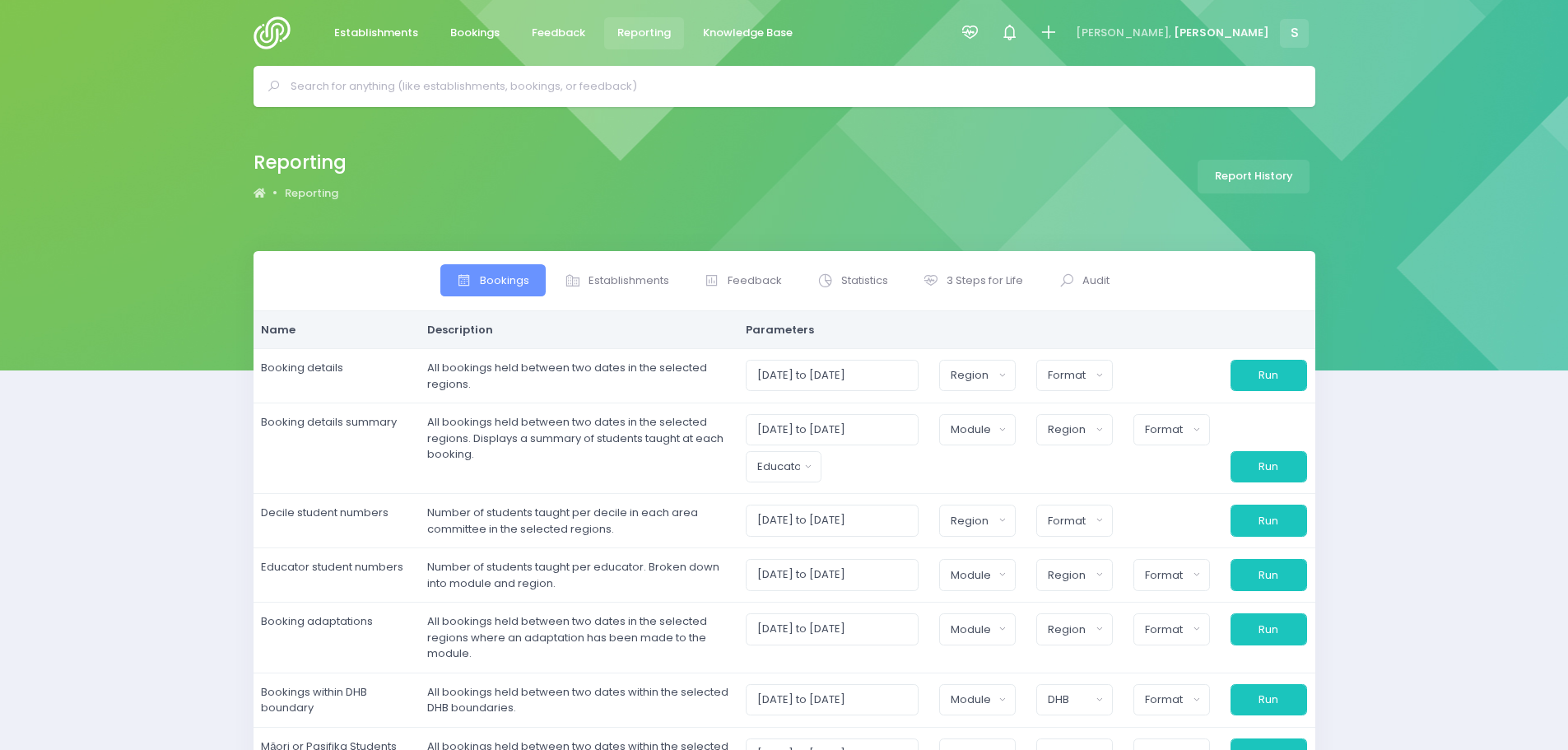
select select
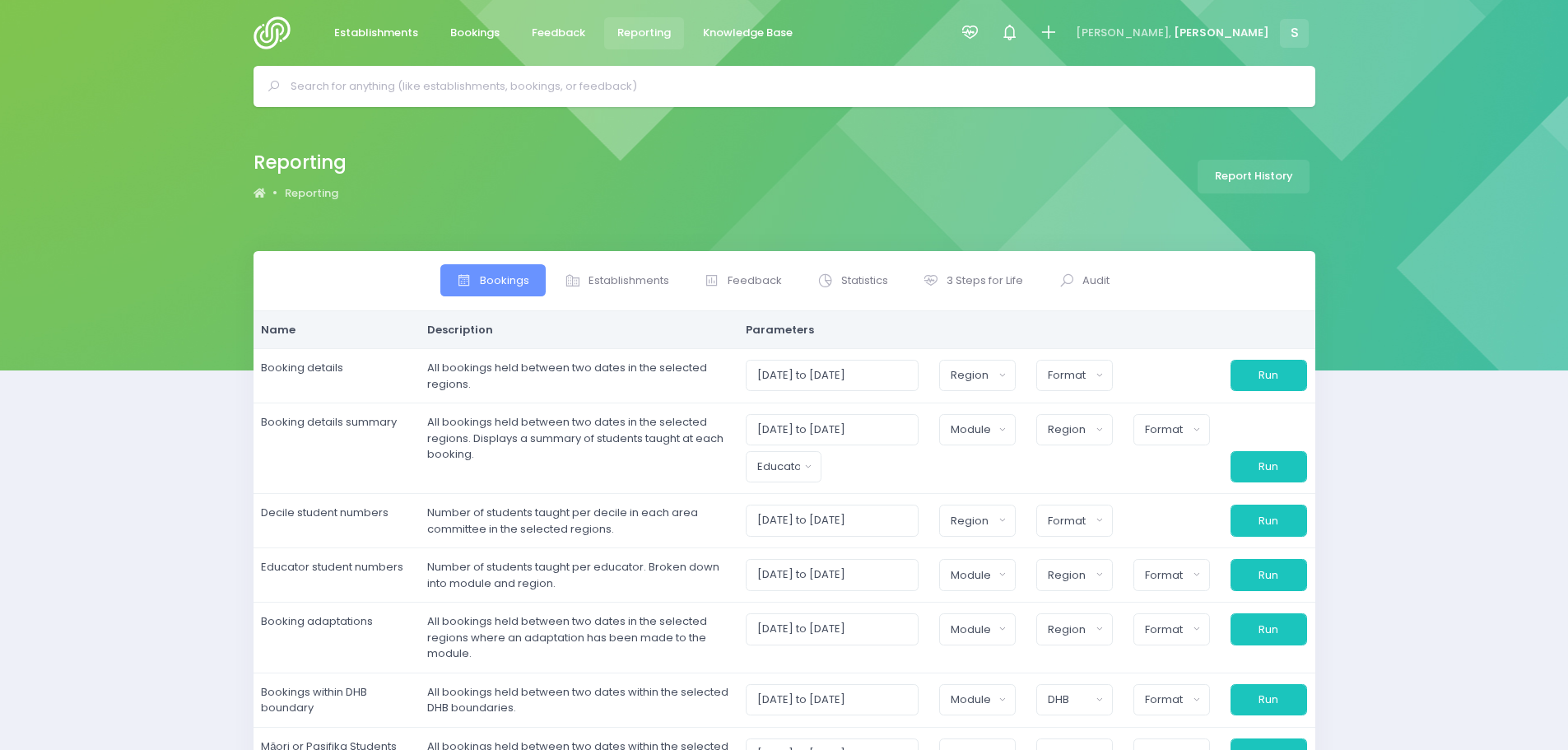
select select
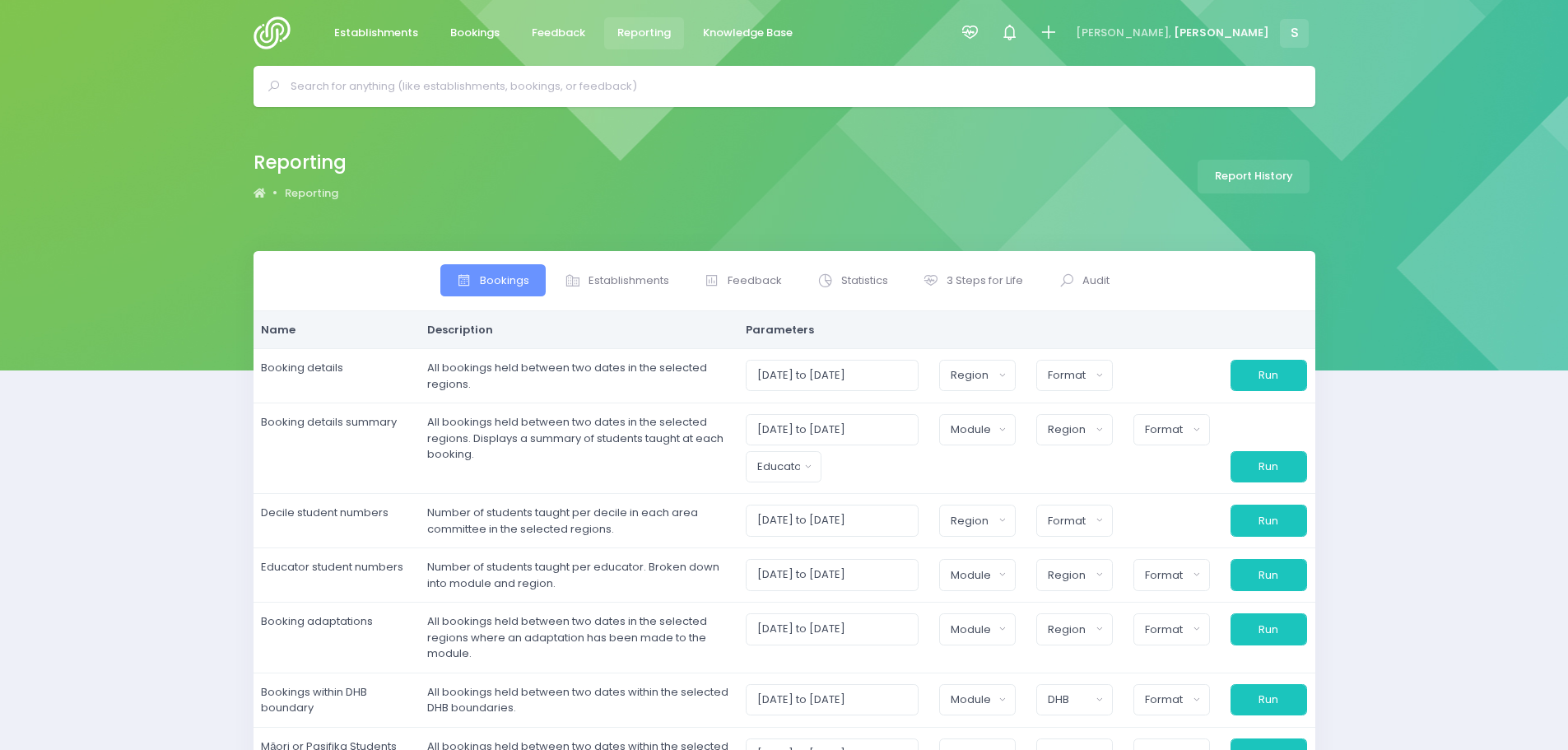
select select
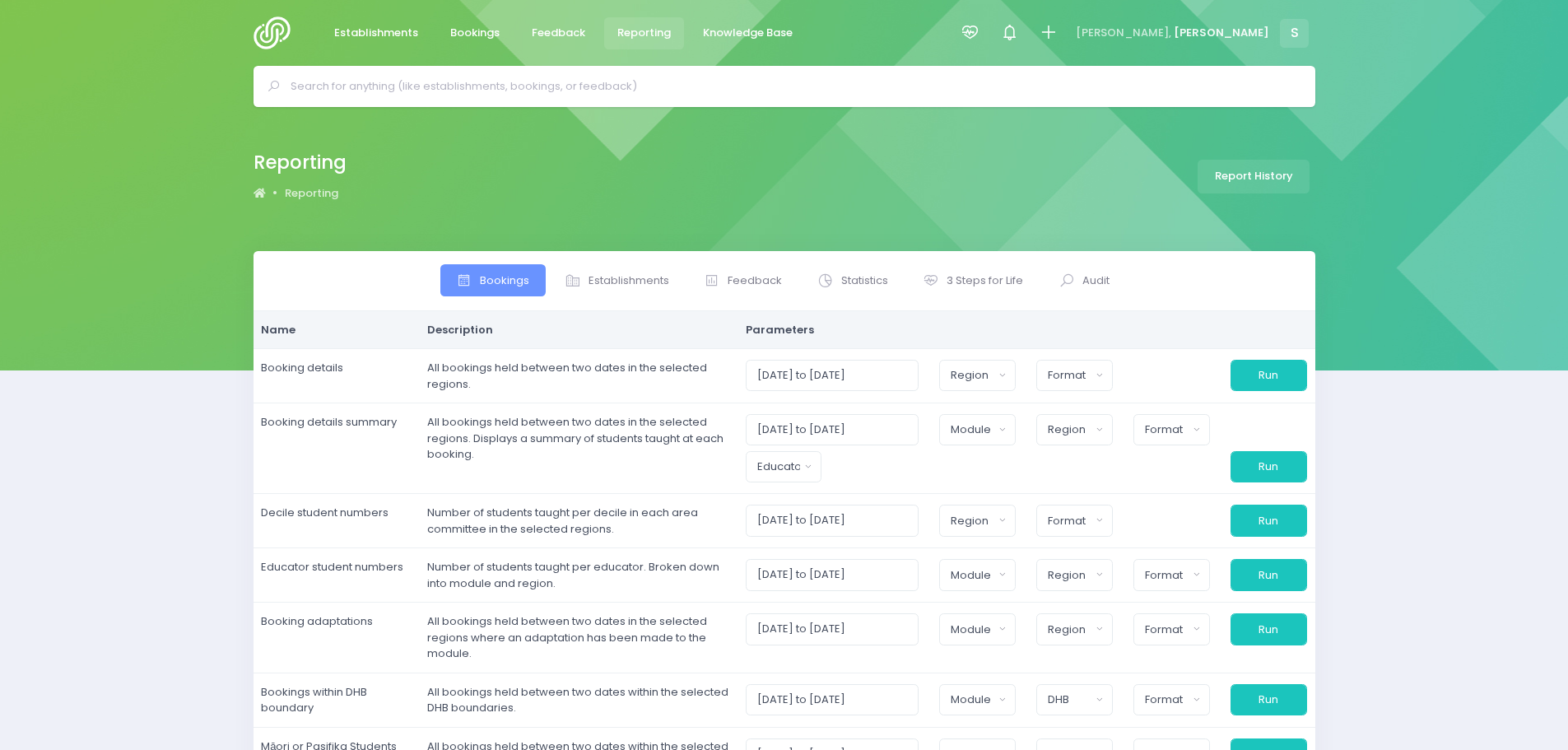
select select
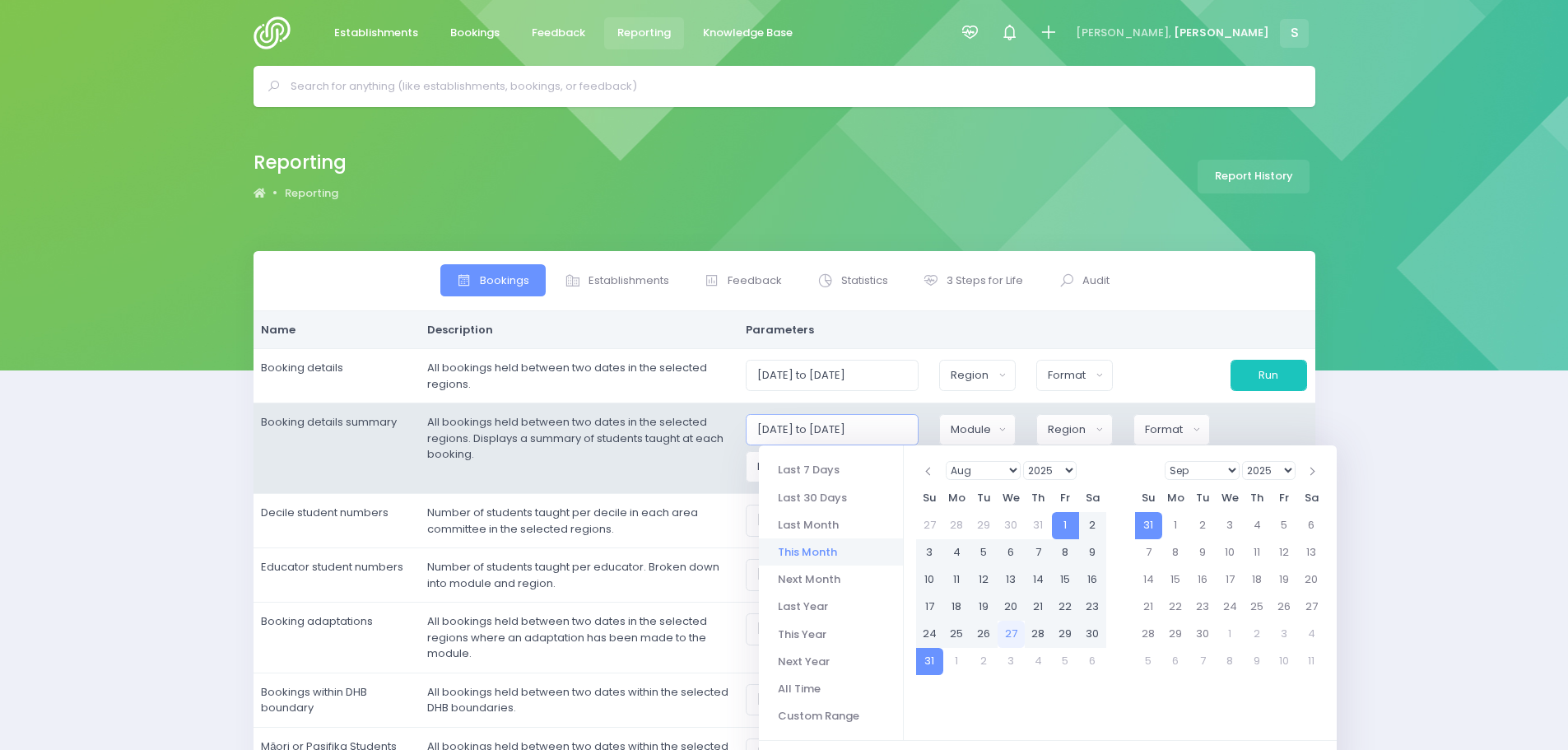
click at [906, 427] on input "01/08/2025 to 31/08/2025" at bounding box center [832, 429] width 173 height 32
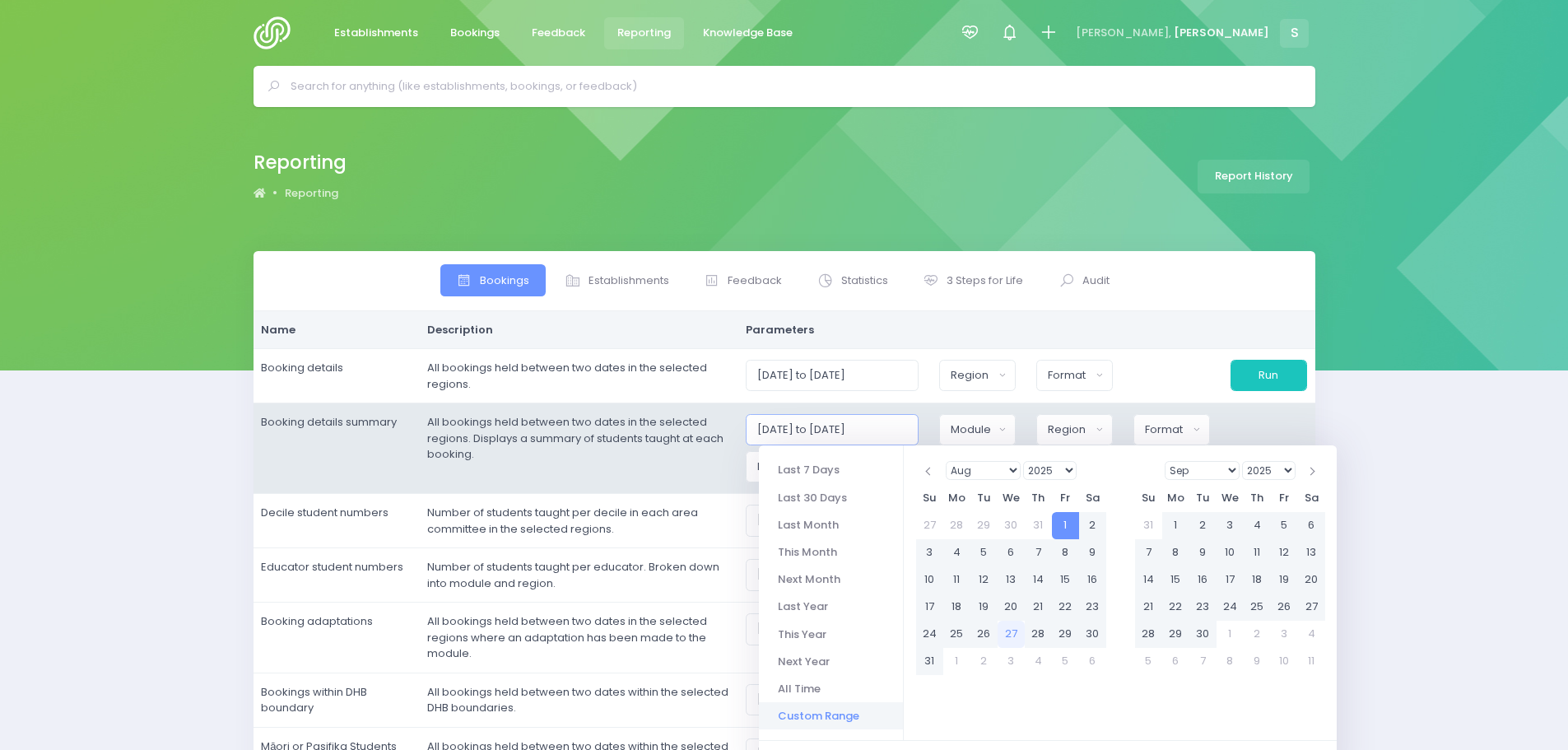
click at [801, 425] on input "01/08/2025 to 31/08/2026" at bounding box center [832, 429] width 173 height 32
type input "01/07/2025 to 31/08/2026"
click at [709, 470] on td "All bookings held between two dates in the selected regions. Displays a summary…" at bounding box center [578, 448] width 319 height 90
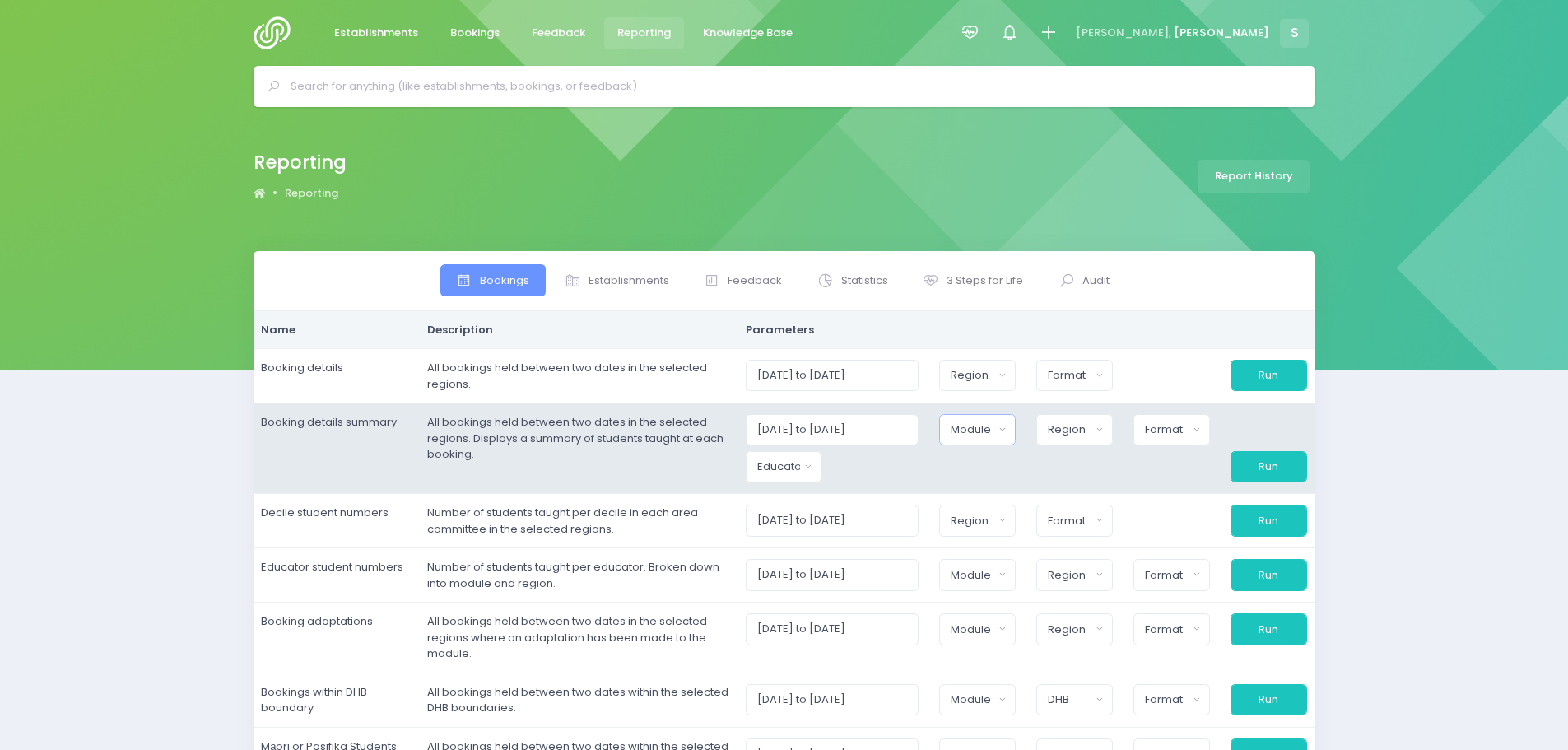
click at [981, 424] on div "Module" at bounding box center [972, 429] width 43 height 17
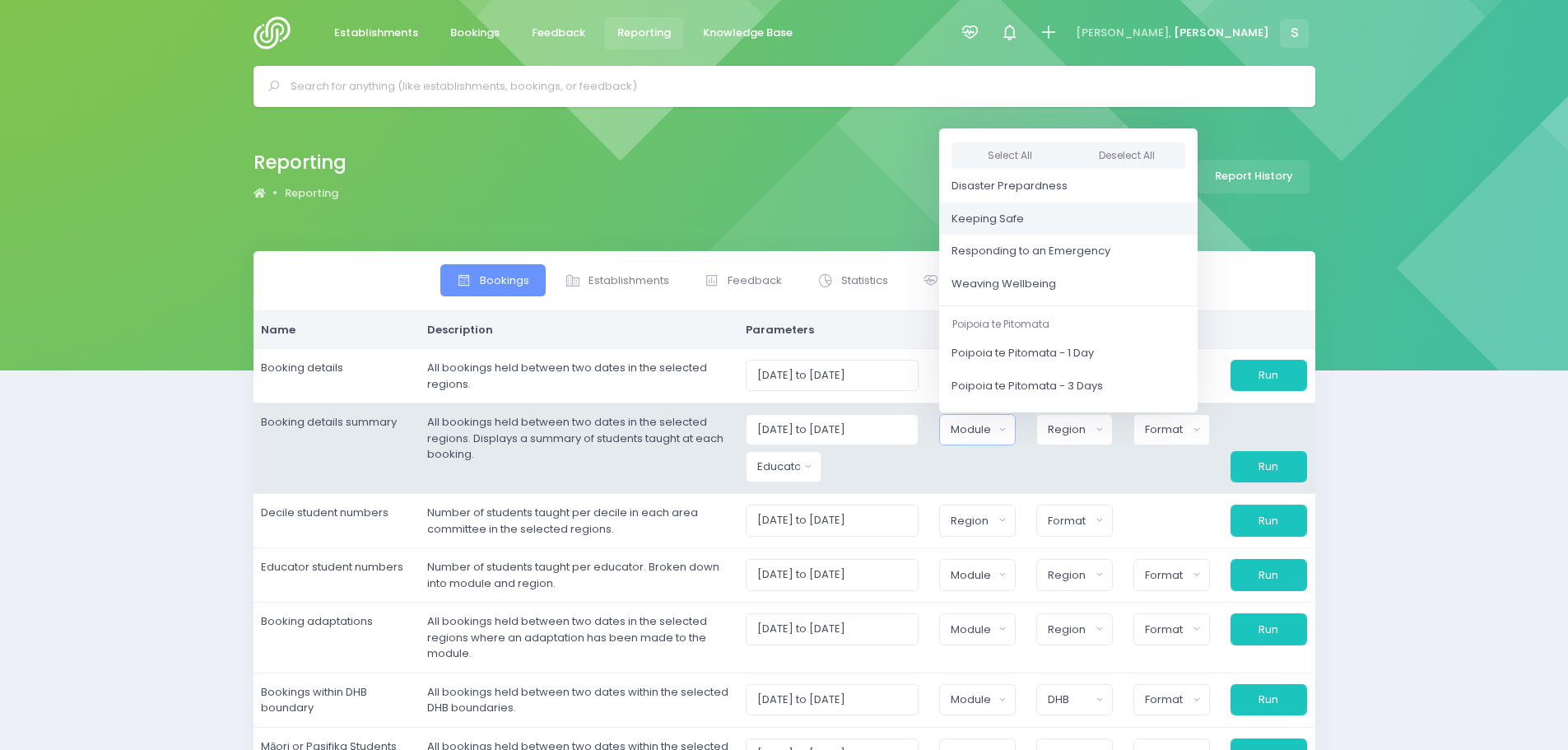
scroll to position [164, 0]
click at [1028, 286] on span "Weaving Wellbeing" at bounding box center [1004, 282] width 105 height 17
select select "Weaving Wellbeing"
click at [812, 466] on button "Educator" at bounding box center [783, 467] width 76 height 32
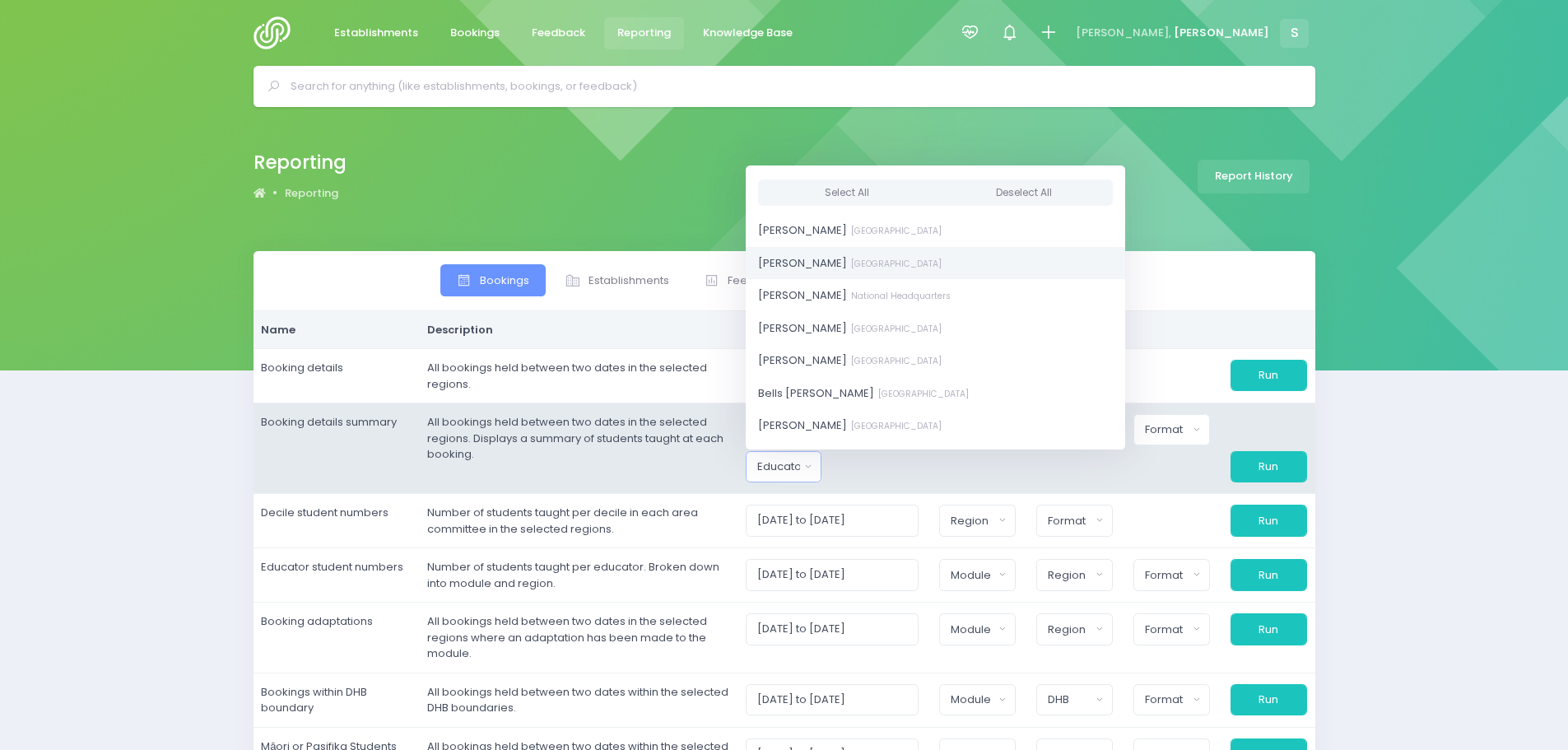
click at [803, 271] on span "Amy Lucas South Island Region" at bounding box center [849, 262] width 183 height 17
select select "591445"
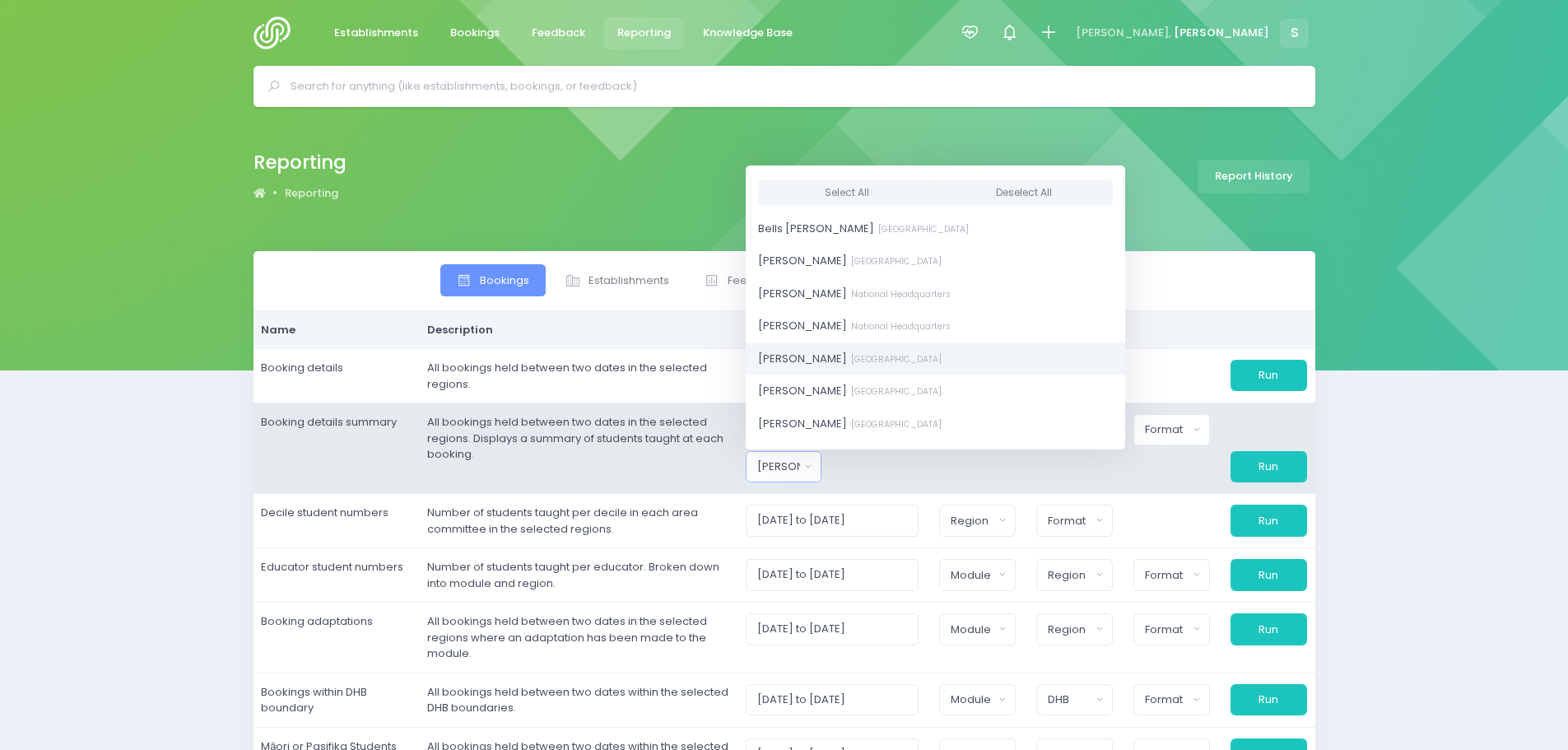
click at [829, 357] on span "Charlie Palmer South Island Region" at bounding box center [849, 357] width 183 height 17
click at [819, 317] on span "Nicky Young South Island Region" at bounding box center [849, 315] width 183 height 17
click at [886, 470] on div at bounding box center [881, 467] width 97 height 32
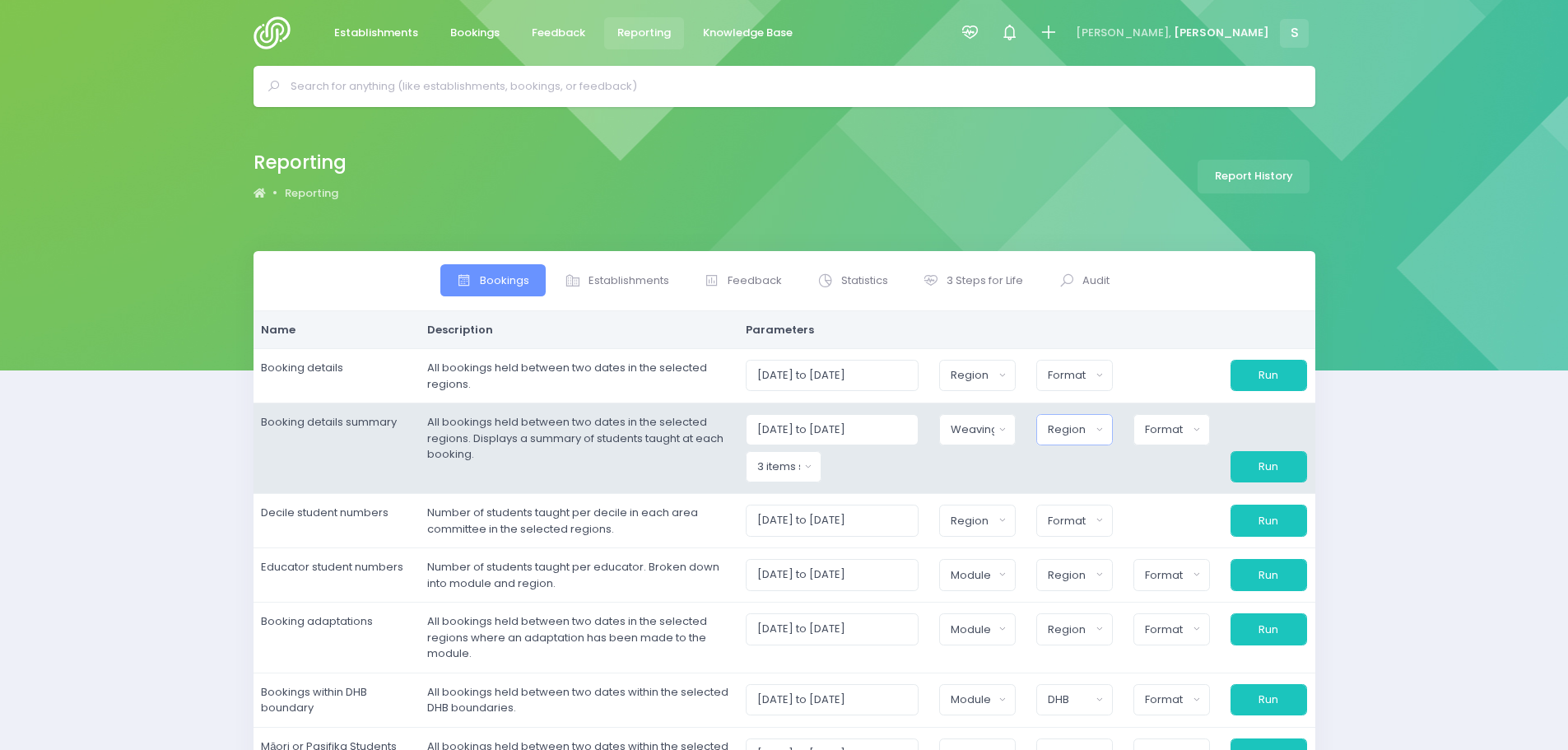
click at [1084, 433] on div "Region" at bounding box center [1069, 429] width 43 height 17
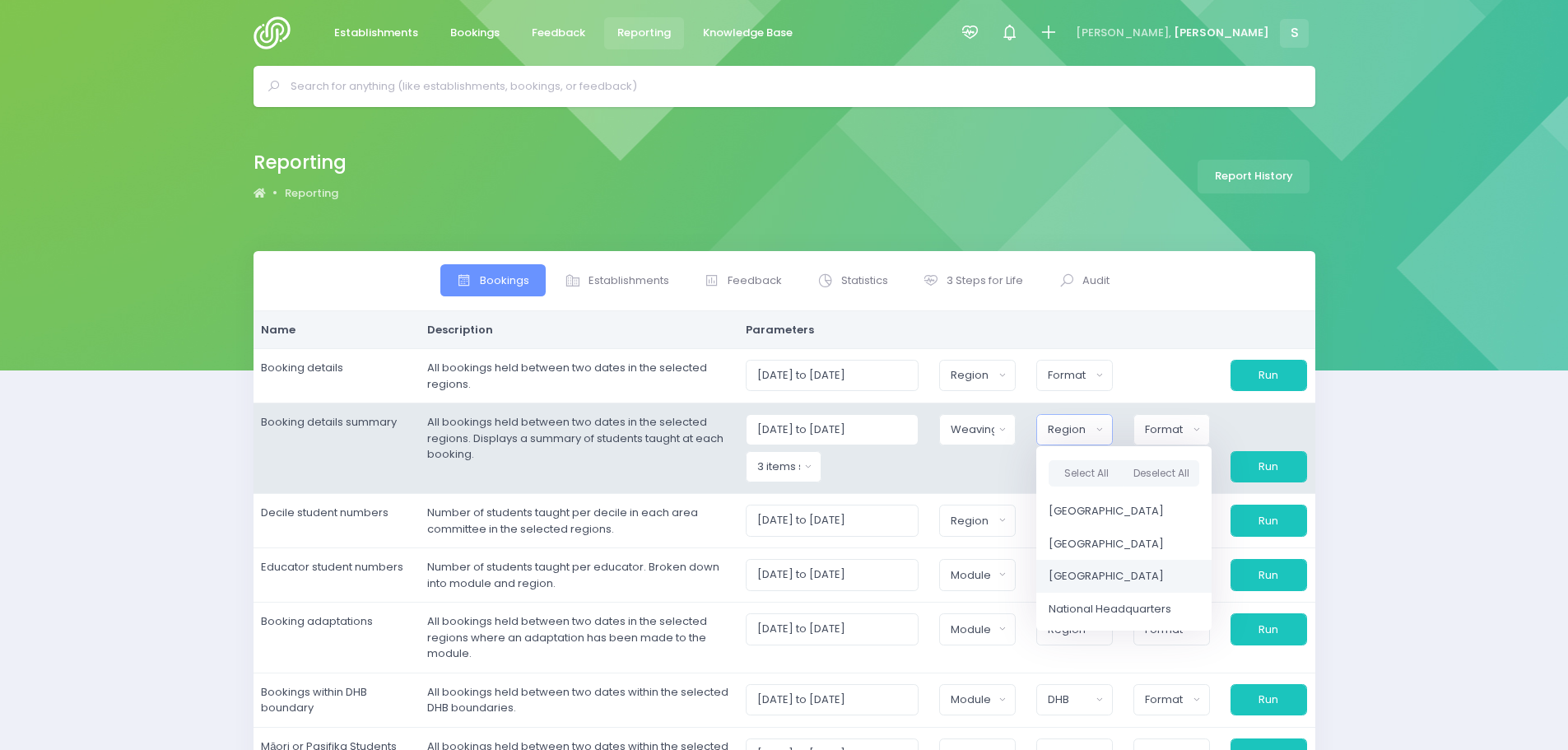
click at [1110, 571] on span "[GEOGRAPHIC_DATA]" at bounding box center [1107, 576] width 115 height 17
select select "South Island"
click at [1150, 432] on div "Format" at bounding box center [1164, 429] width 45 height 17
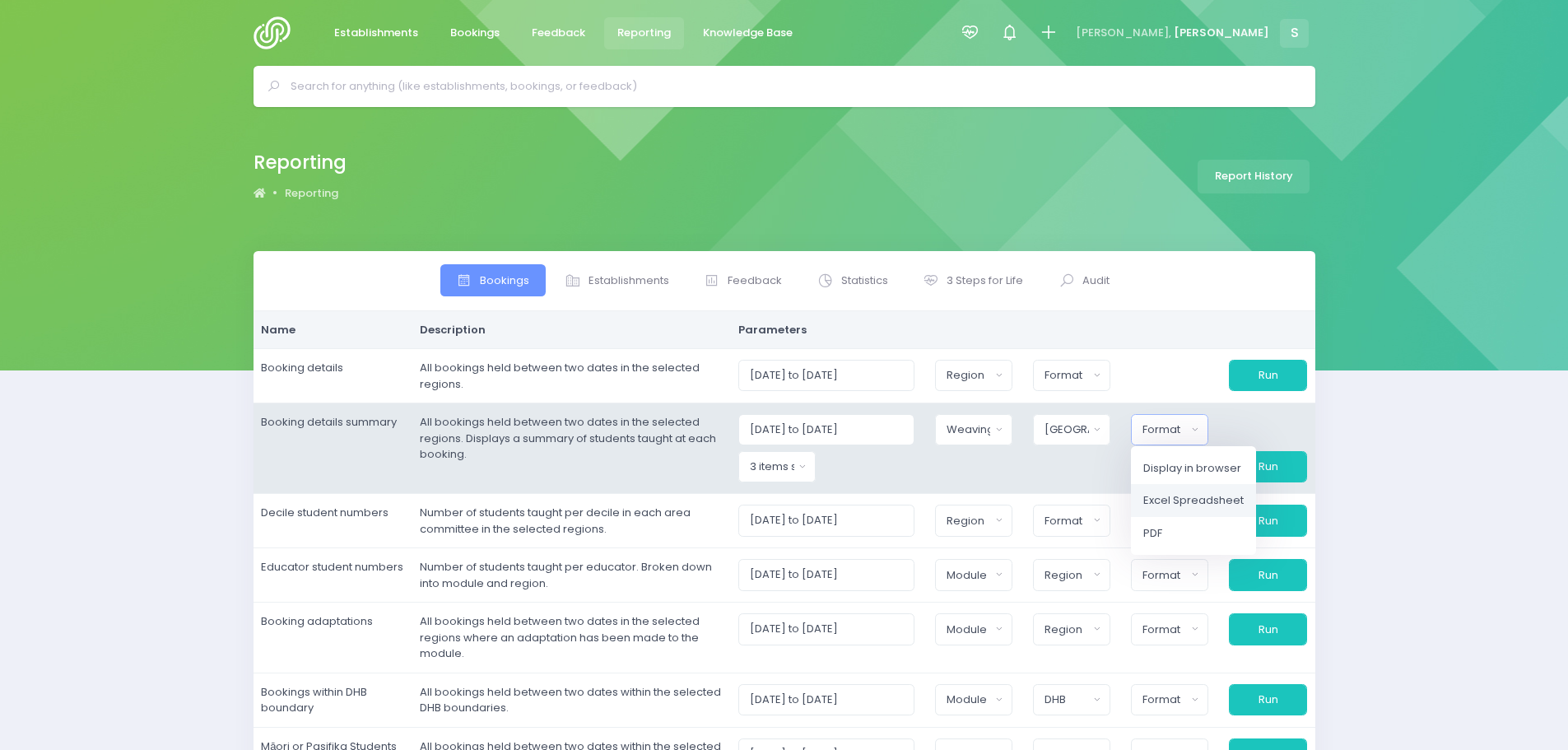
click at [1193, 497] on span "Excel Spreadsheet" at bounding box center [1193, 500] width 100 height 17
select select "excel"
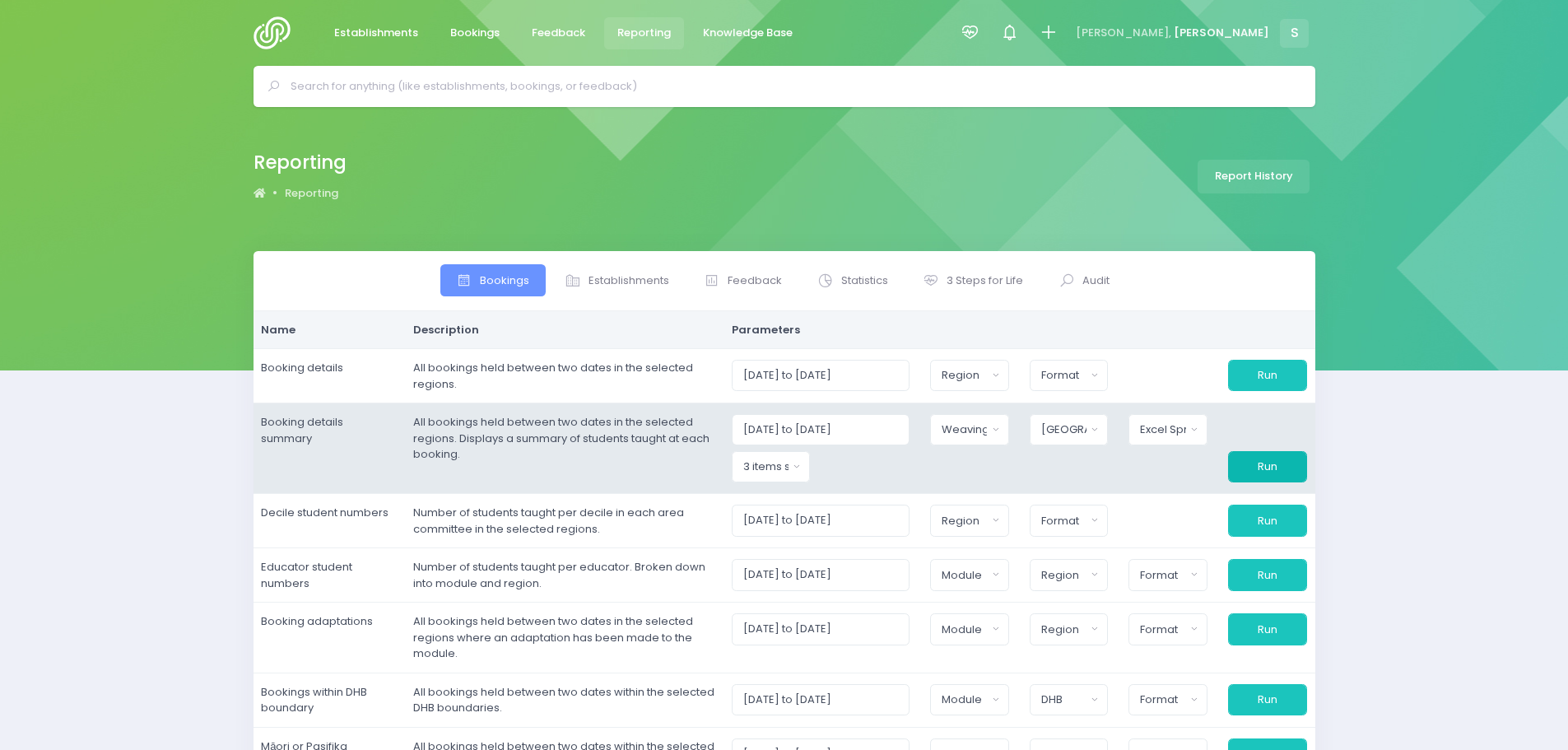
click at [1244, 457] on button "Run" at bounding box center [1268, 467] width 79 height 32
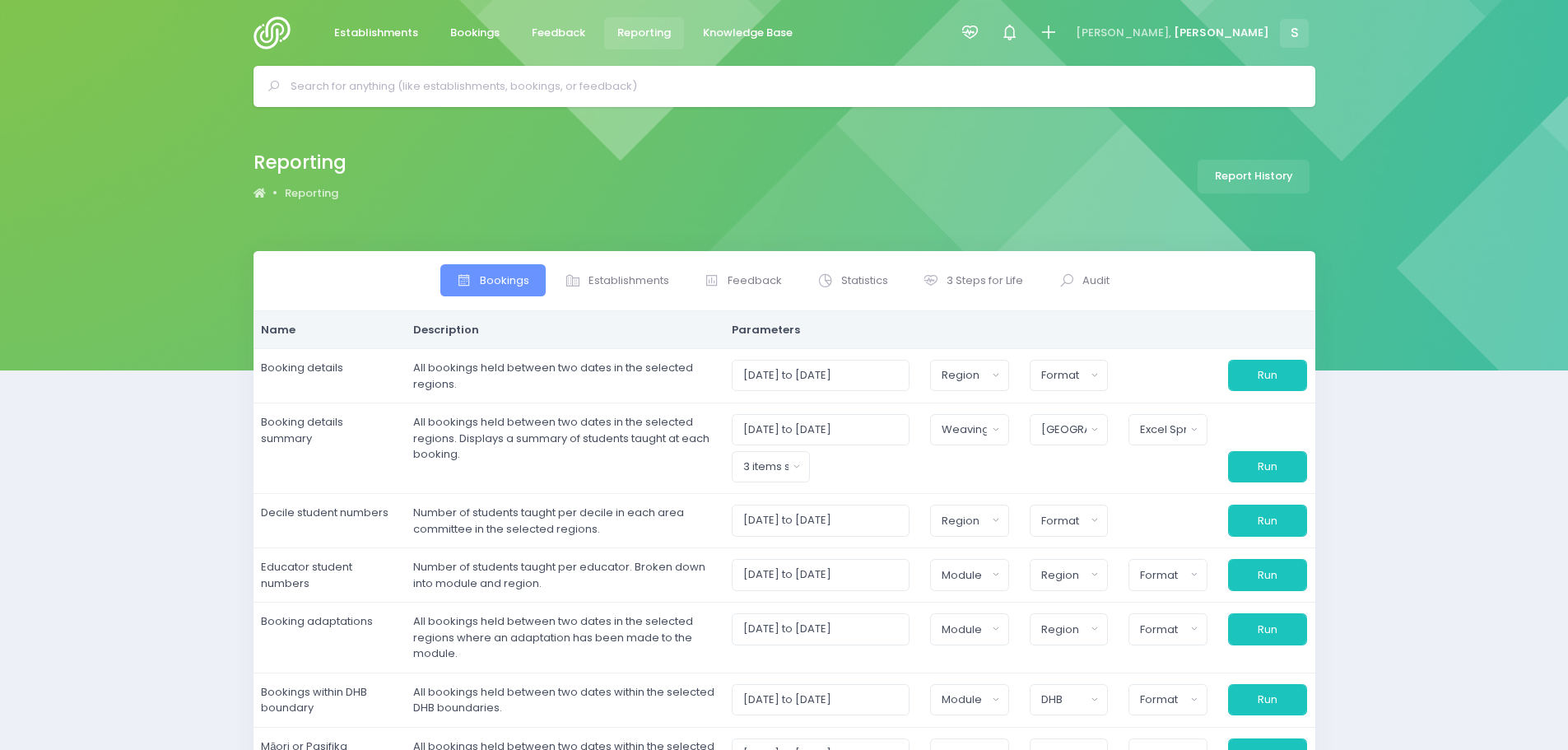
click at [513, 84] on input "text" at bounding box center [792, 86] width 1002 height 25
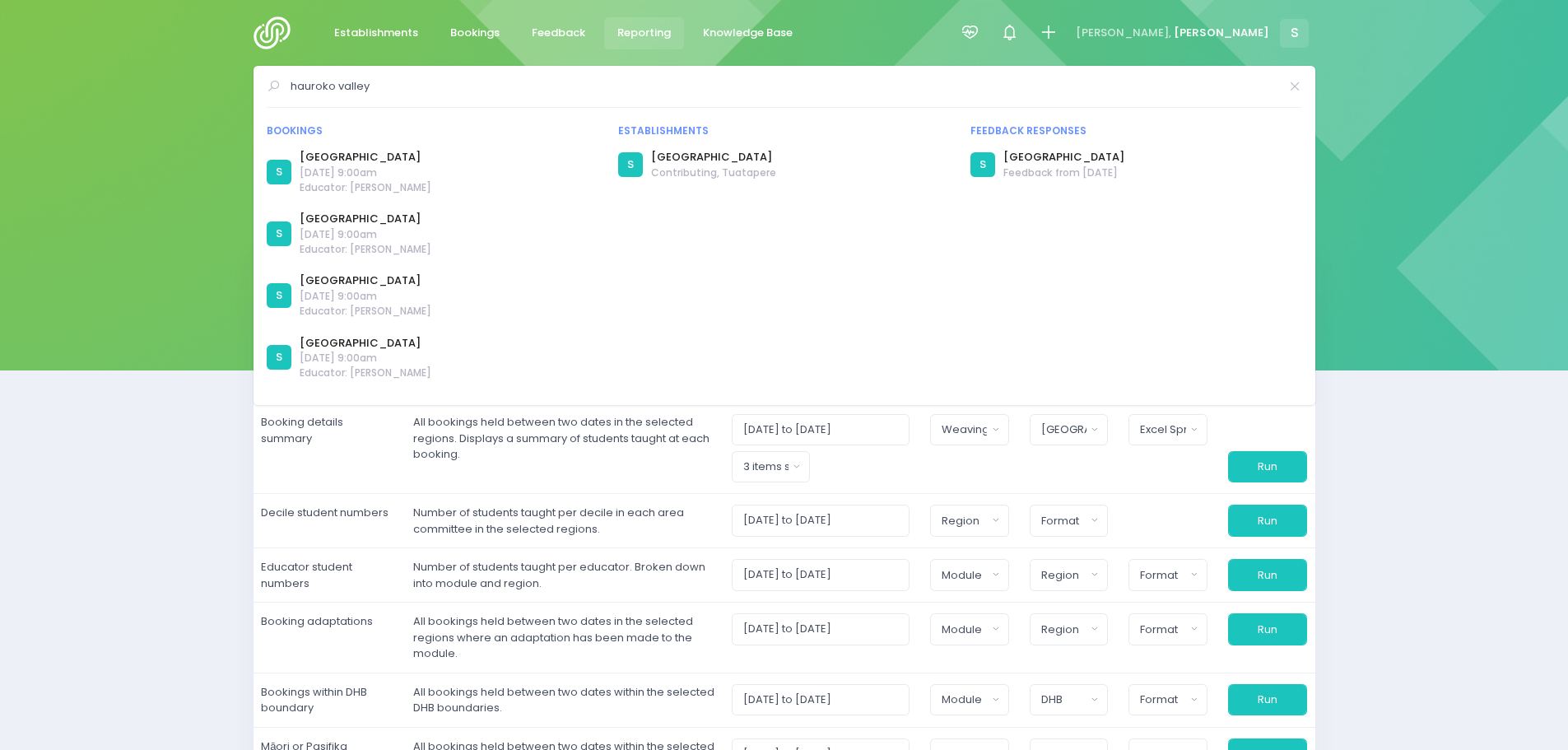
type input "hauroko valley"
click at [178, 93] on div "hauroko valley Bookings S S S S S S S S S" at bounding box center [784, 87] width 1568 height 42
click at [549, 32] on span "Feedback" at bounding box center [558, 33] width 53 height 17
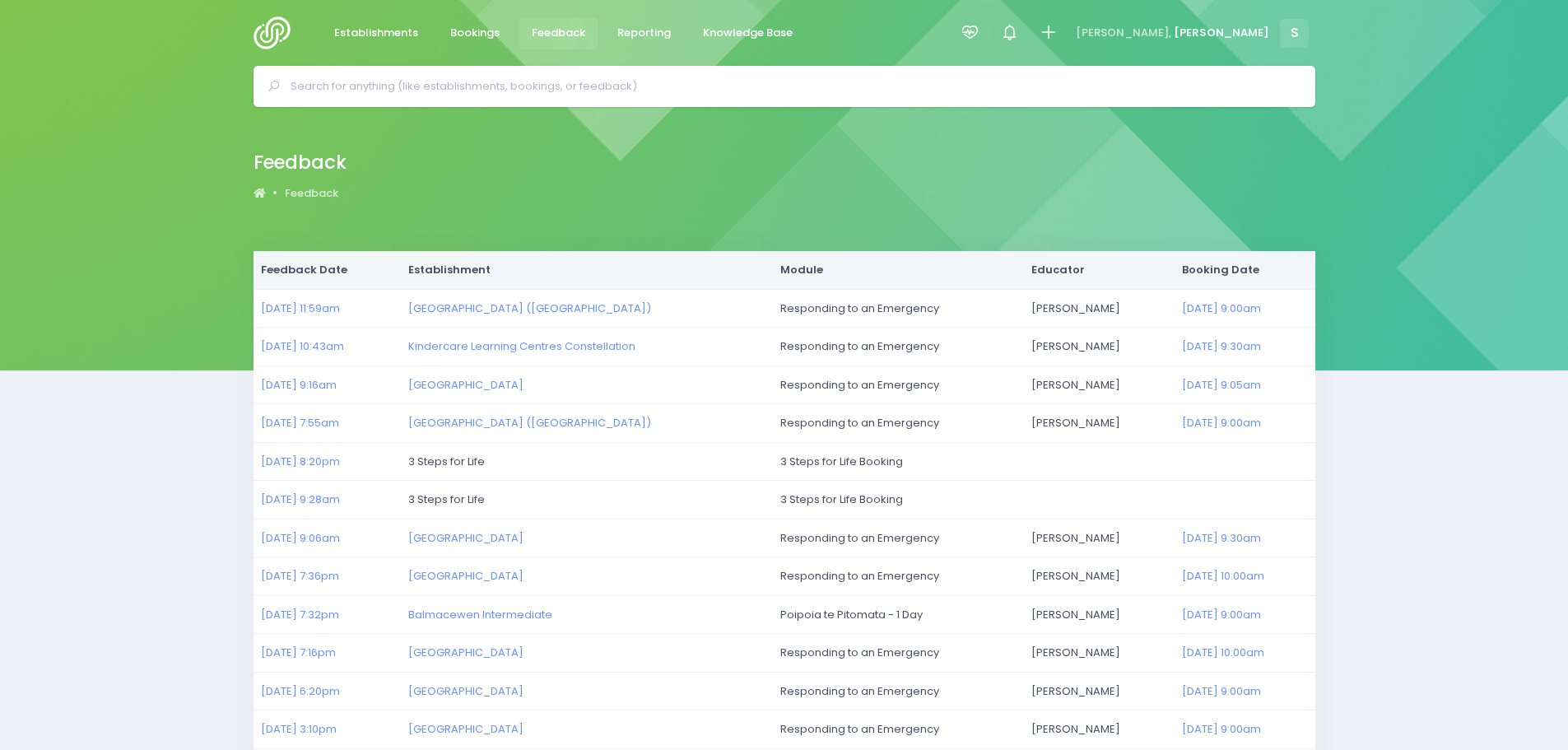
click at [481, 99] on div at bounding box center [784, 87] width 1062 height 42
click at [482, 85] on input "text" at bounding box center [792, 86] width 1002 height 25
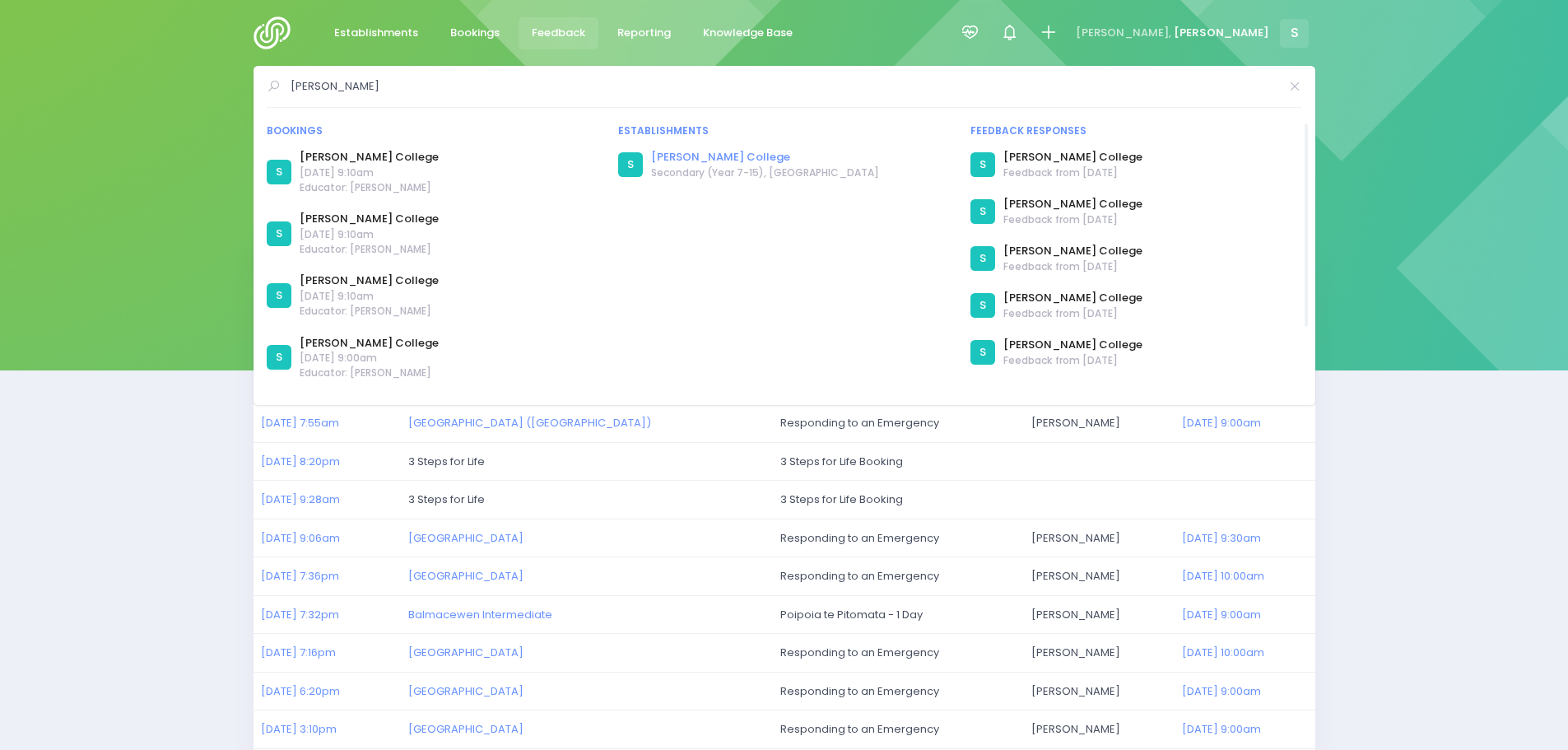
type input "james hargest"
click at [689, 156] on link "[PERSON_NAME] College" at bounding box center [765, 157] width 228 height 17
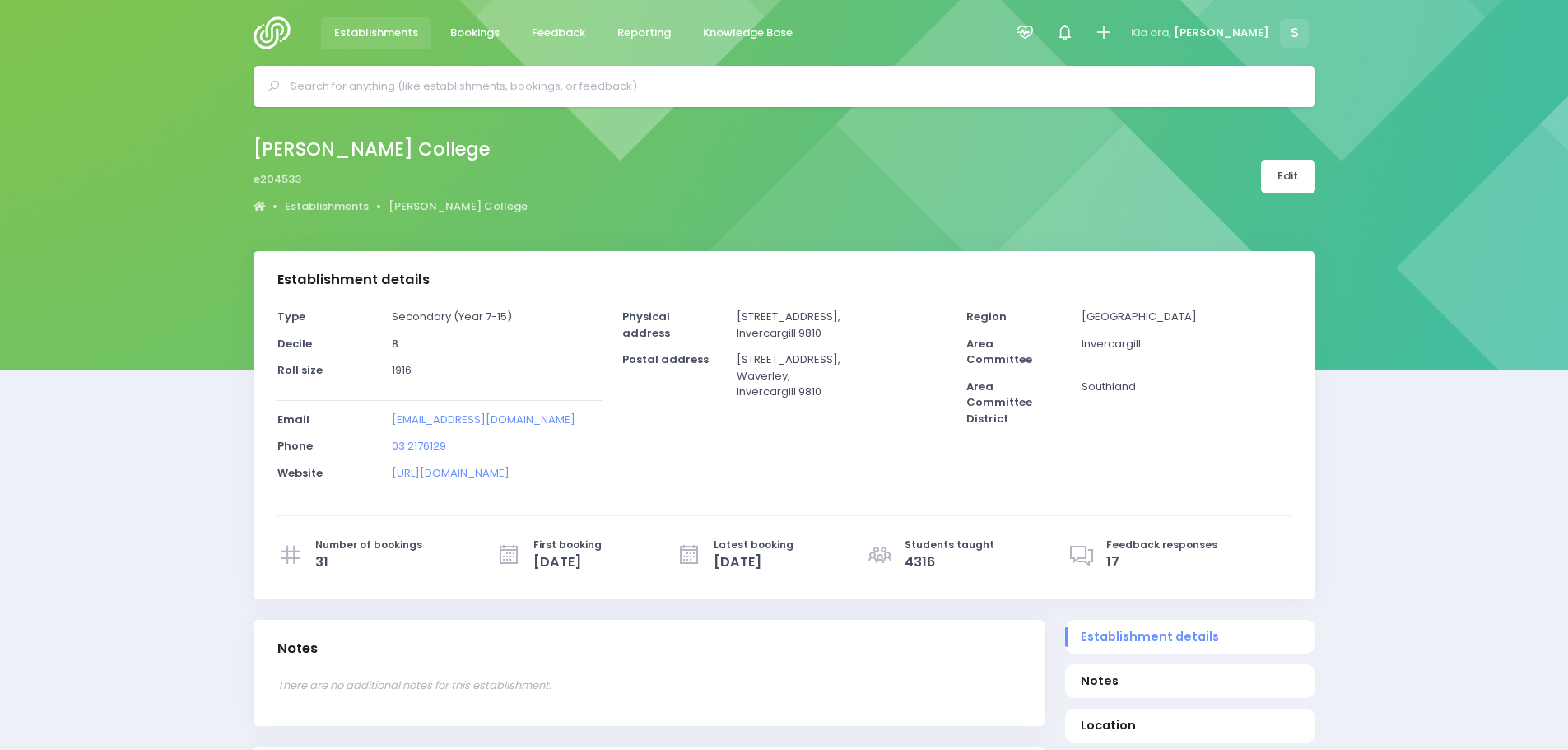
select select "5"
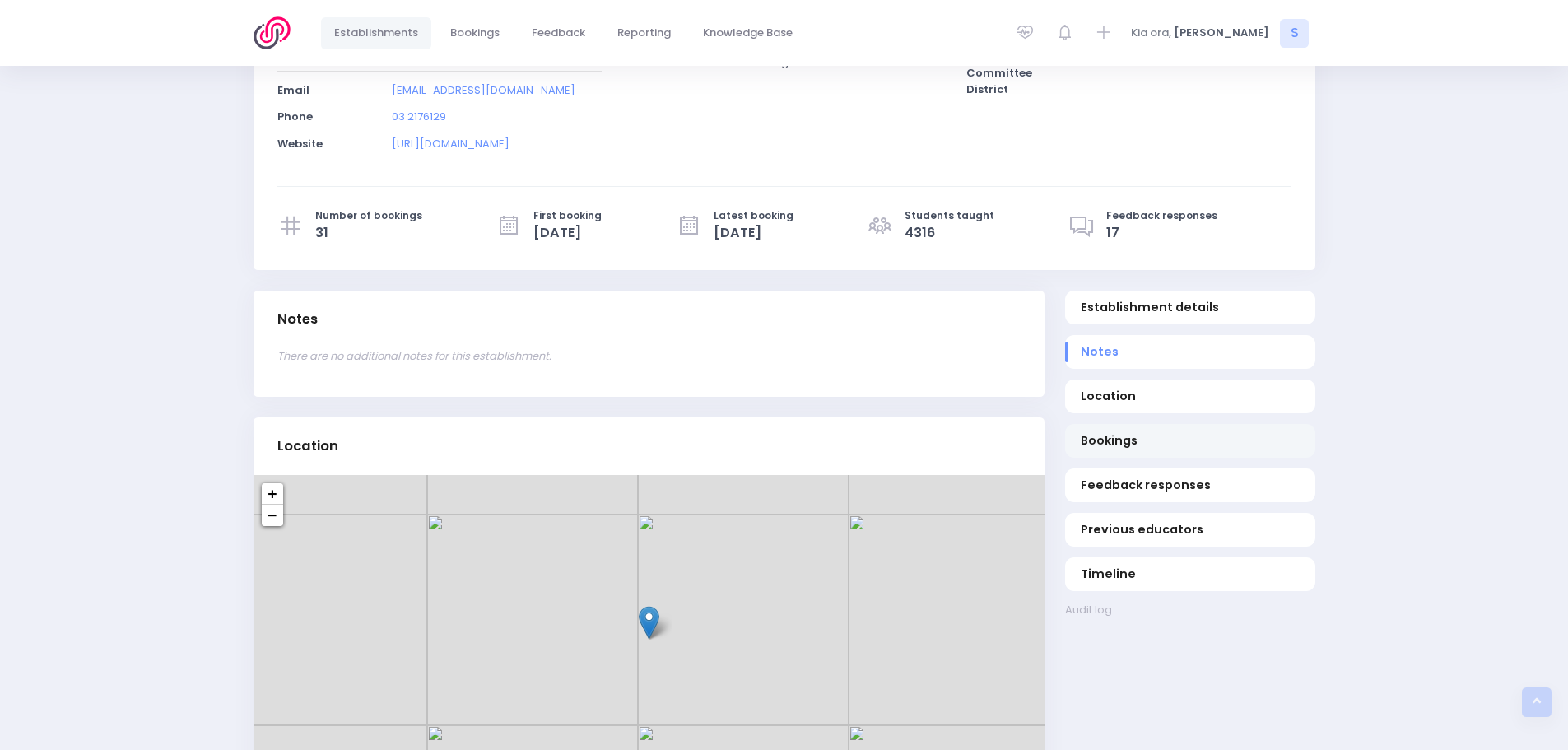
click at [1114, 440] on span "Bookings" at bounding box center [1190, 440] width 218 height 17
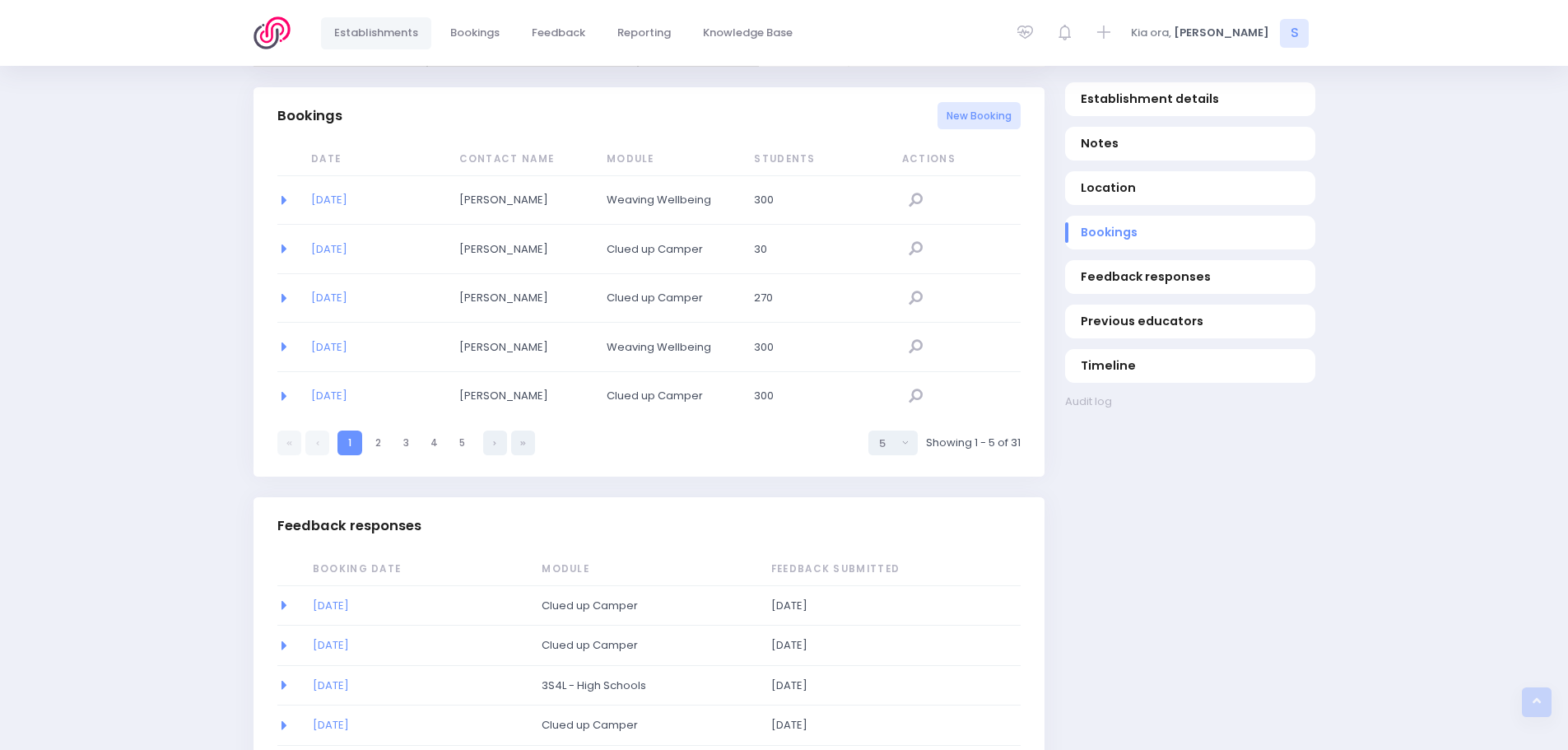
scroll to position [1072, 0]
click at [342, 196] on link "[DATE]" at bounding box center [329, 195] width 37 height 16
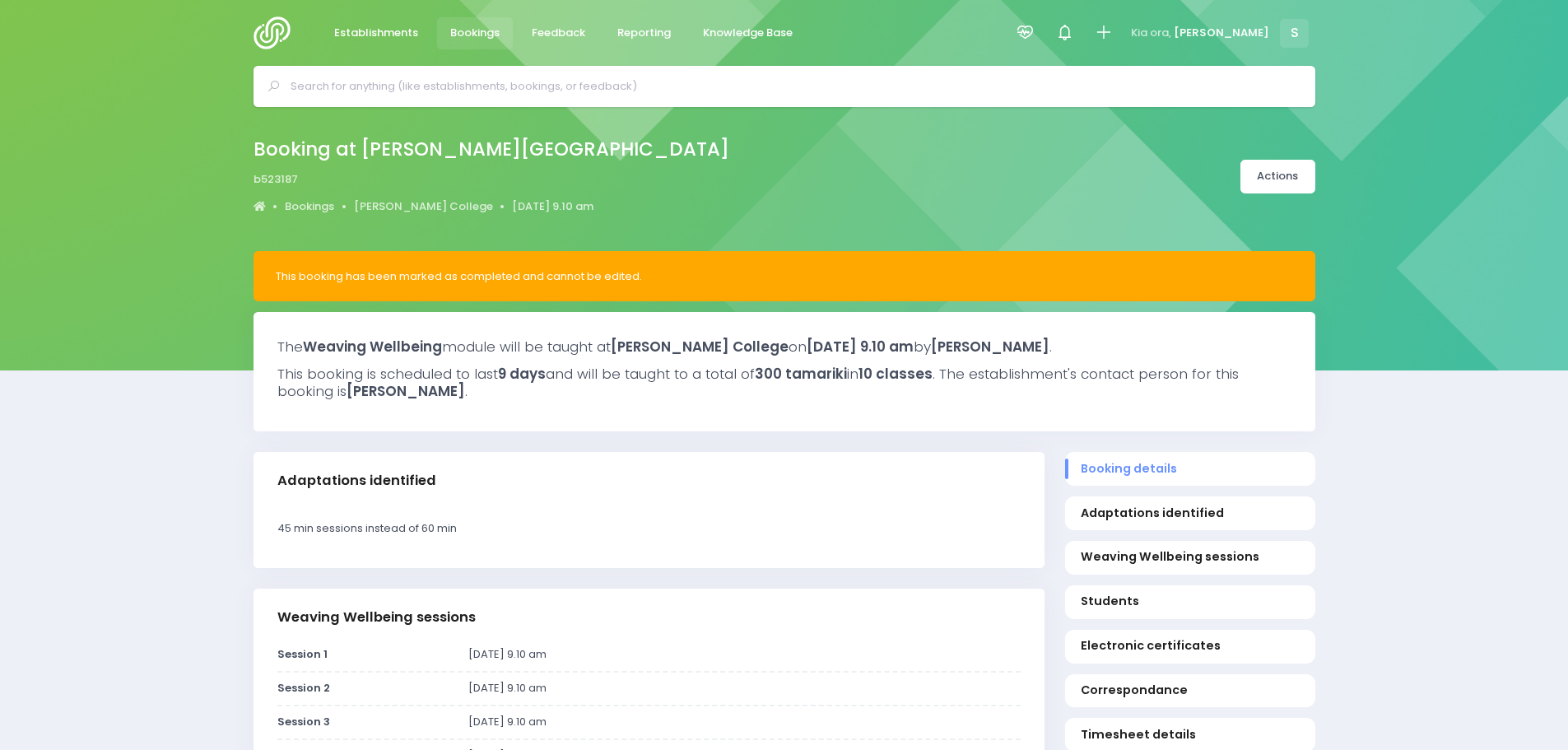
select select "5"
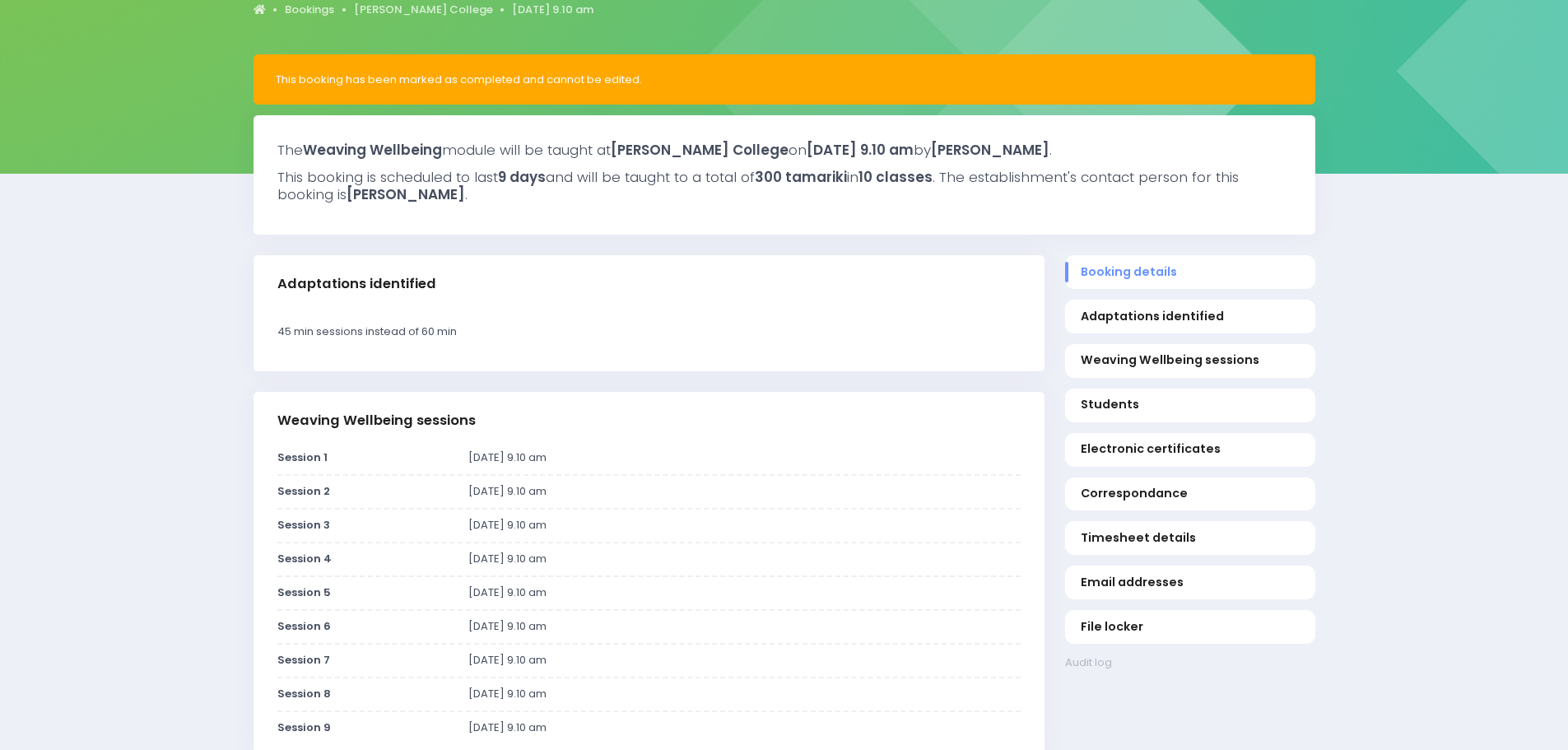
scroll to position [164, 0]
